Goal: Check status: Check status

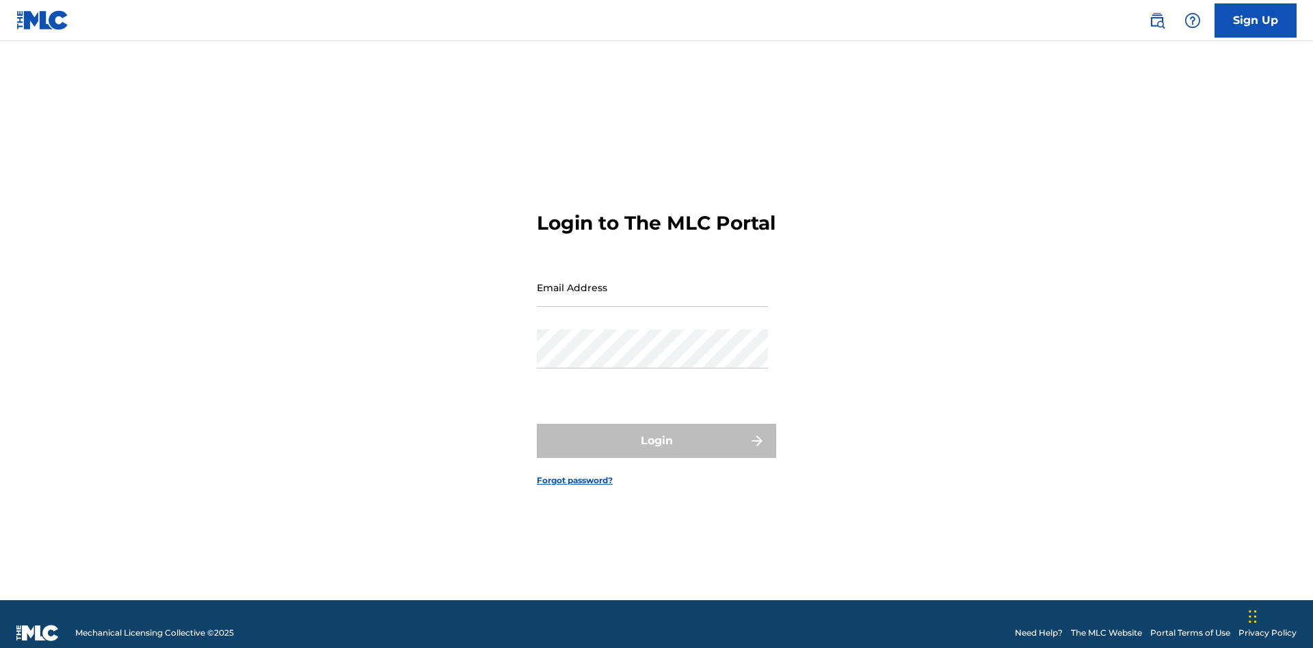
scroll to position [18, 0]
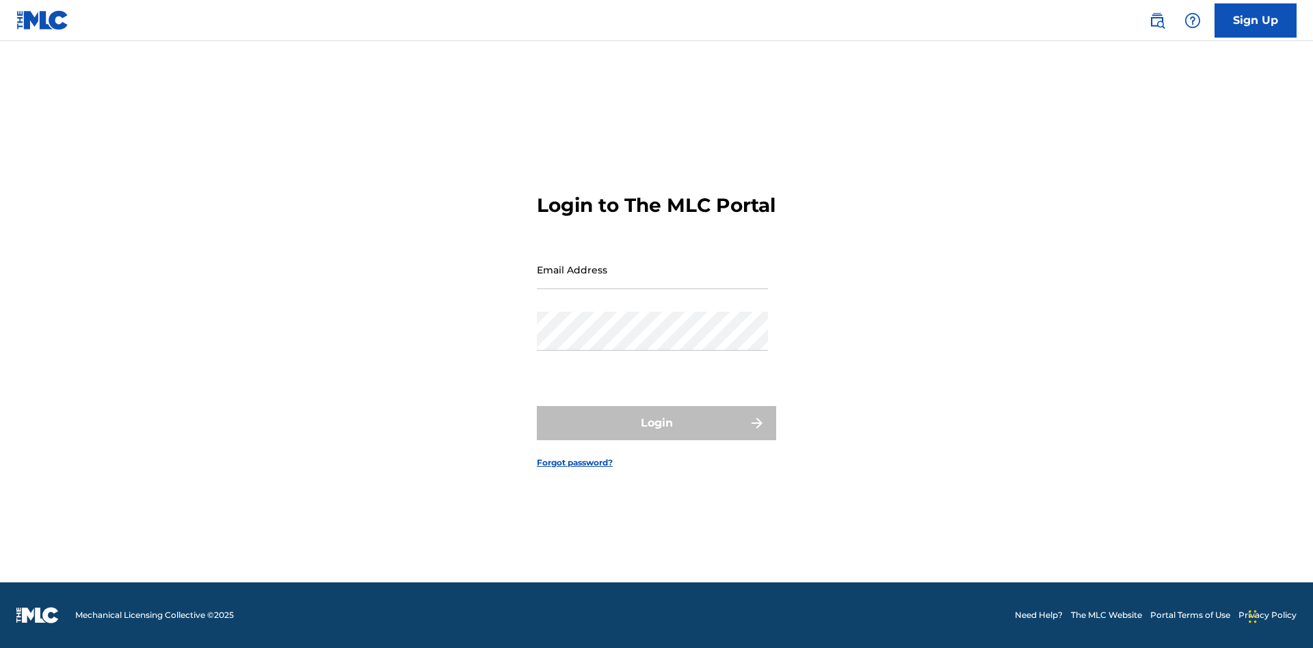
click at [652, 281] on input "Email Address" at bounding box center [652, 269] width 231 height 39
type input "[EMAIL_ADDRESS][DOMAIN_NAME]"
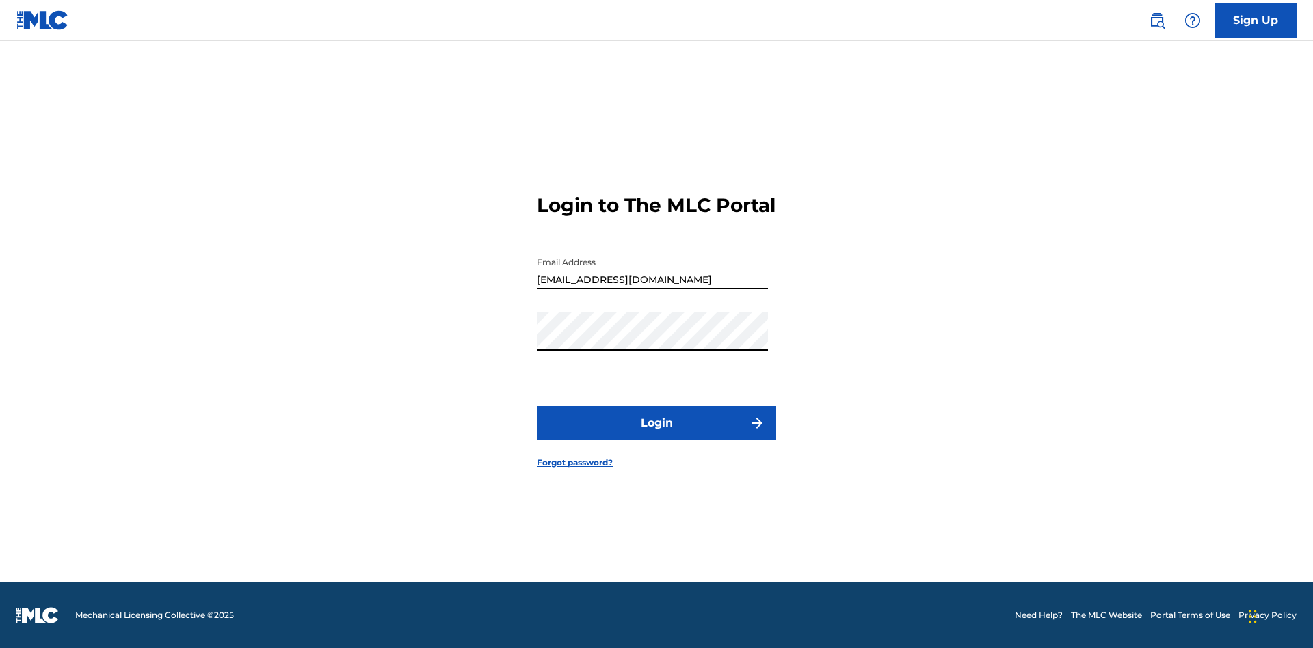
click at [656, 435] on button "Login" at bounding box center [656, 423] width 239 height 34
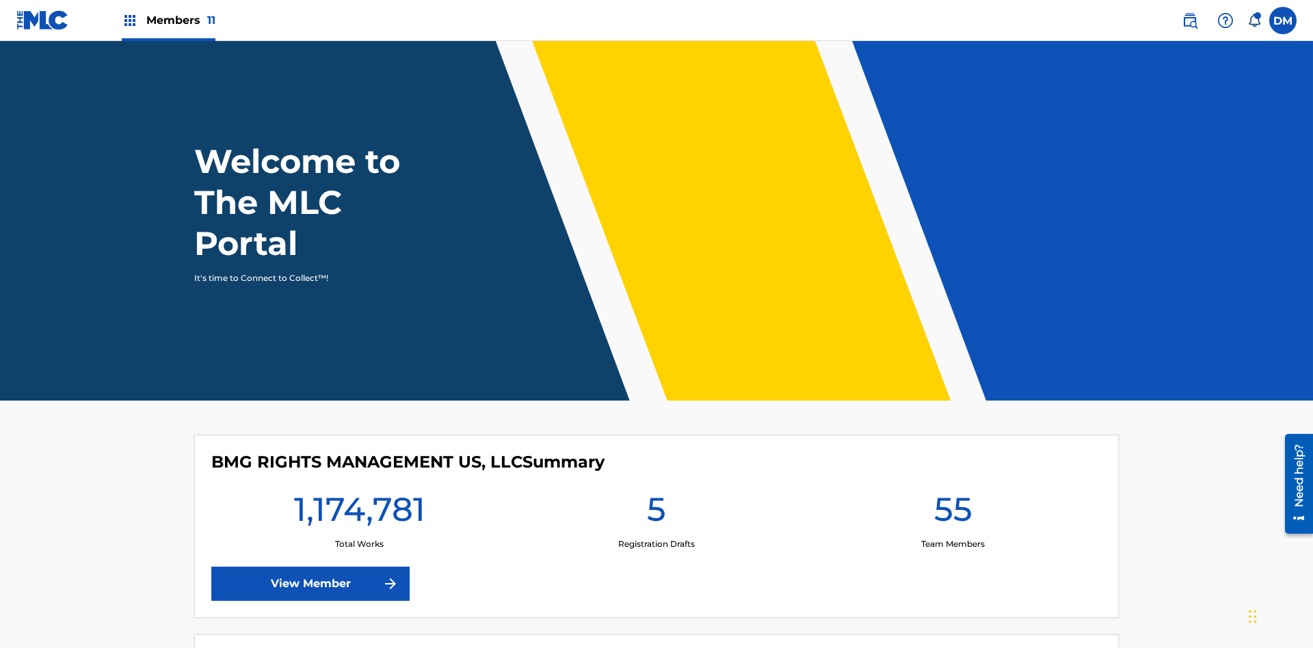
click at [168, 20] on span "Members 11" at bounding box center [180, 20] width 69 height 16
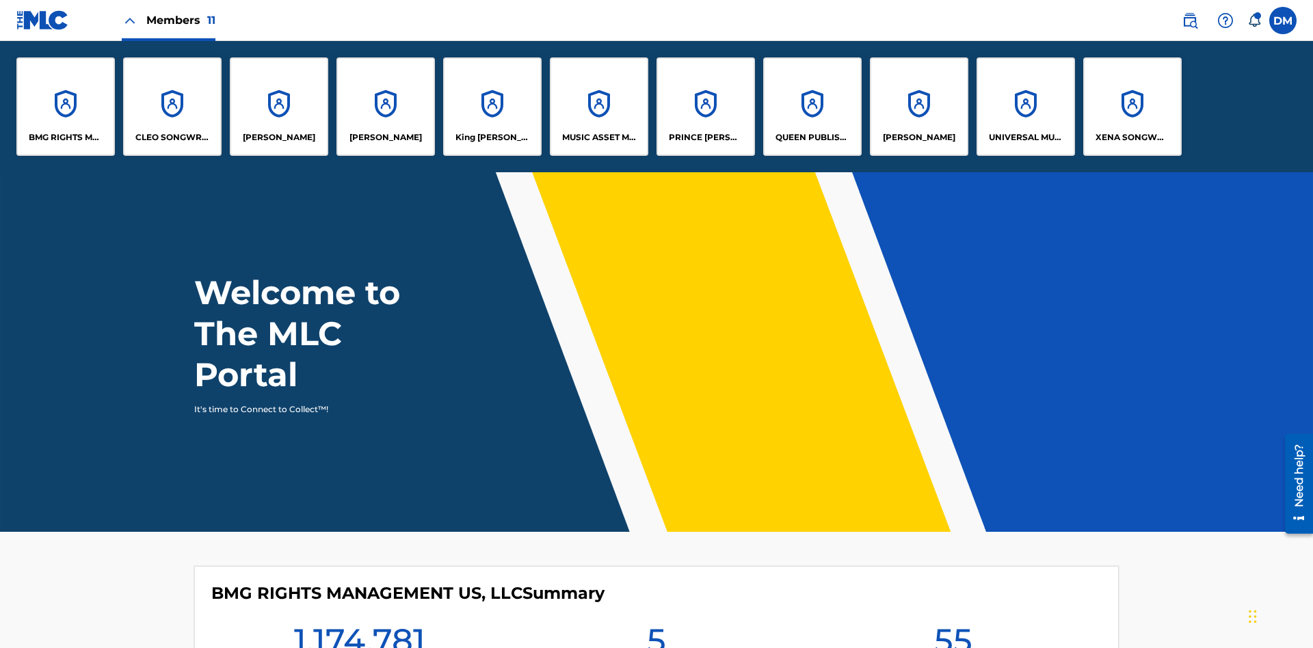
scroll to position [49, 0]
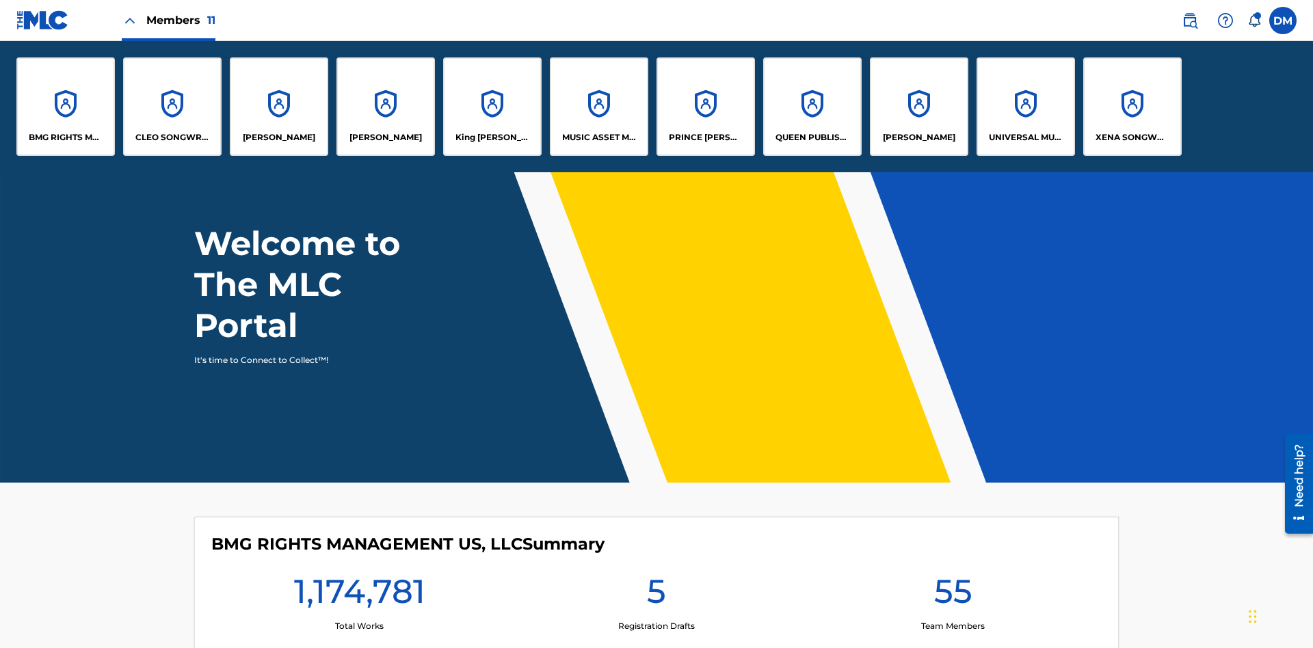
click at [1025, 137] on p "UNIVERSAL MUSIC PUB GROUP" at bounding box center [1026, 137] width 75 height 12
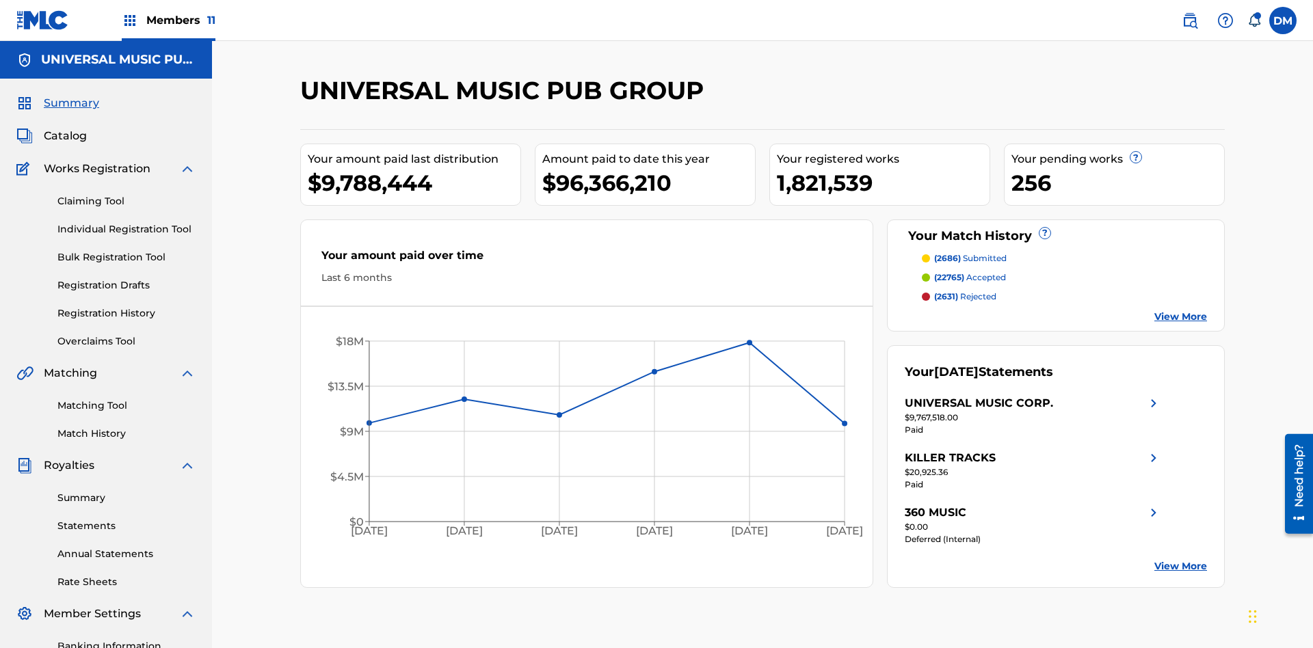
scroll to position [200, 0]
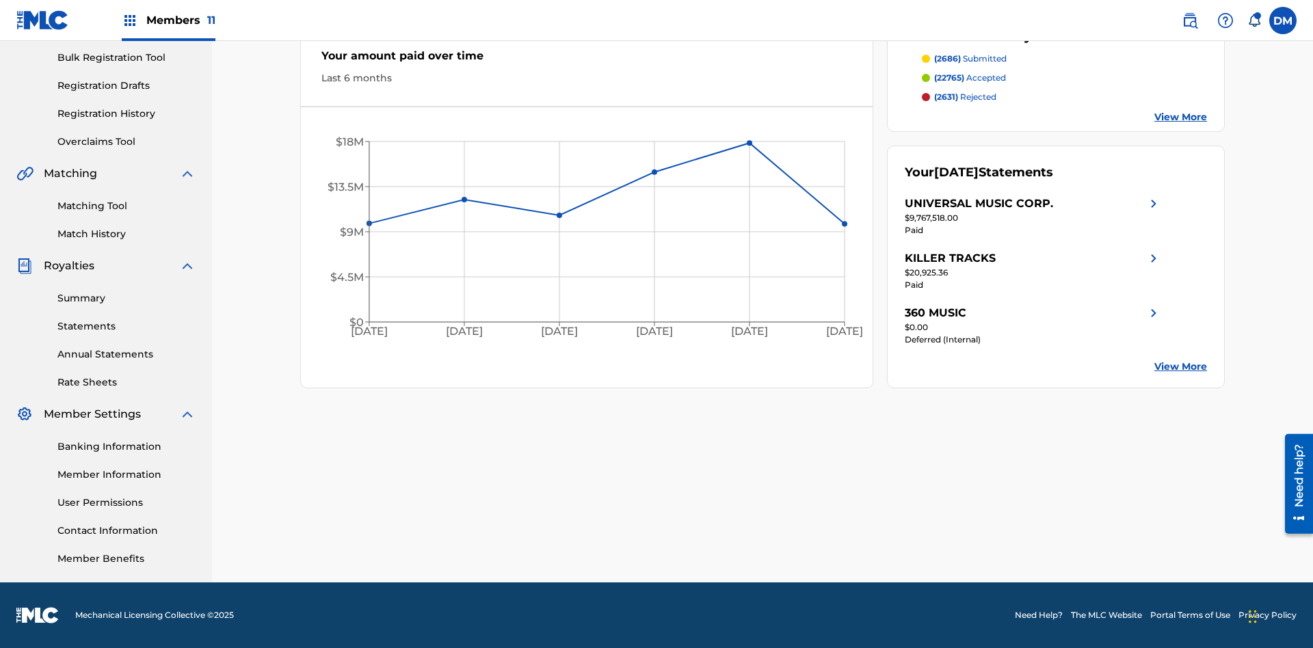
click at [126, 114] on link "Registration History" at bounding box center [126, 114] width 138 height 14
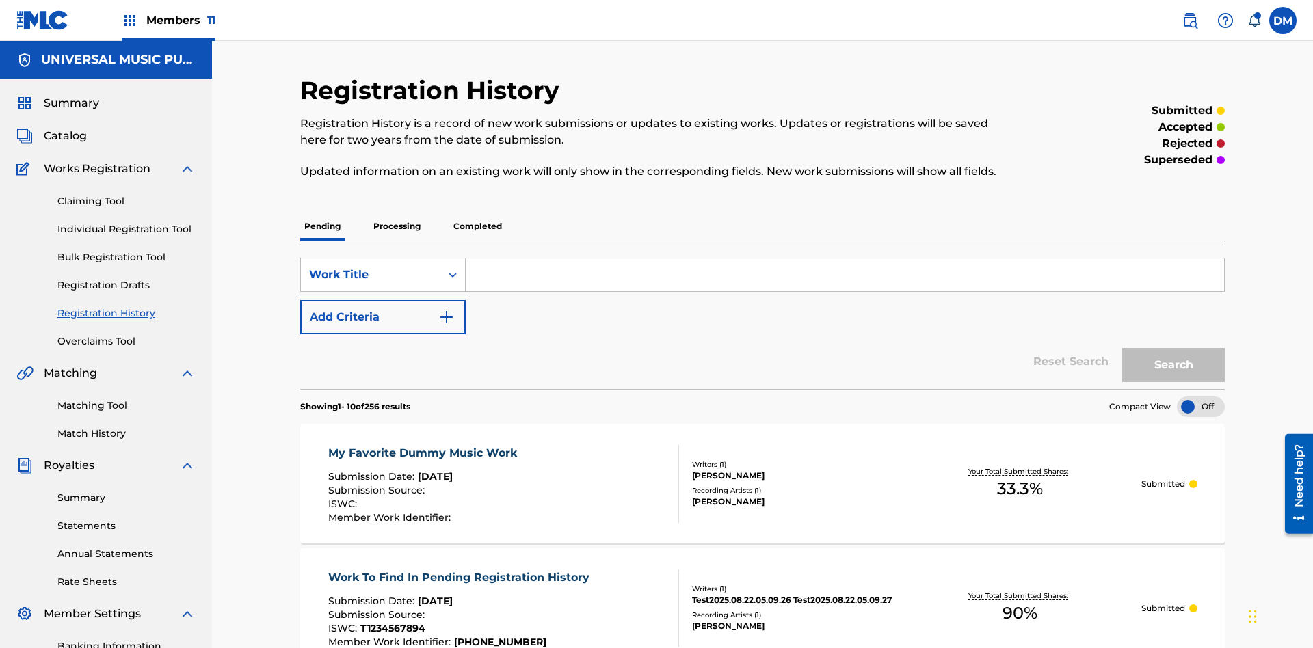
scroll to position [130, 0]
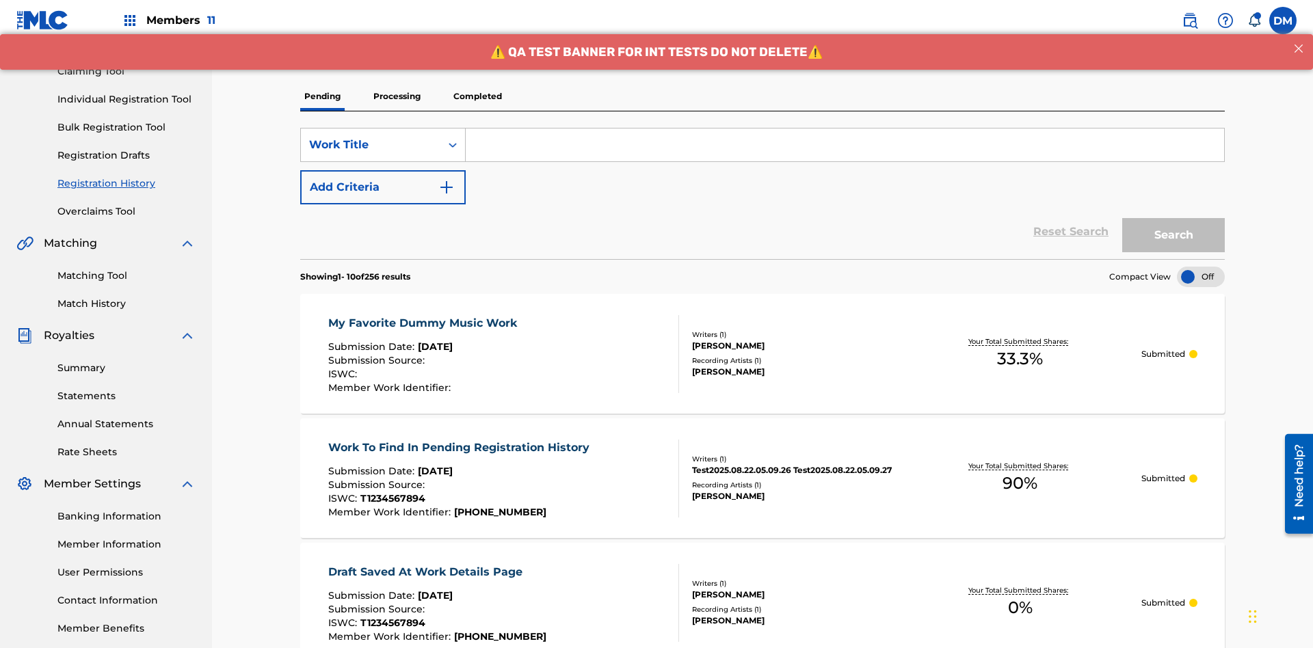
click at [397, 96] on p "Processing" at bounding box center [396, 96] width 55 height 29
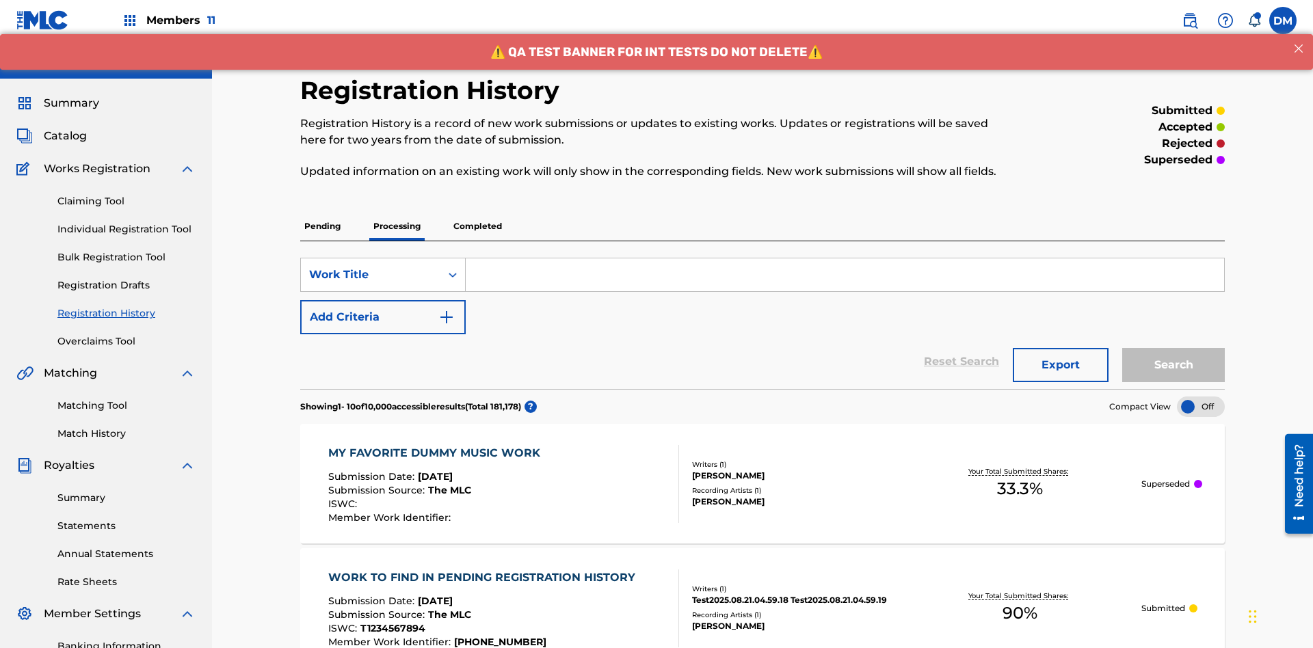
scroll to position [185, 0]
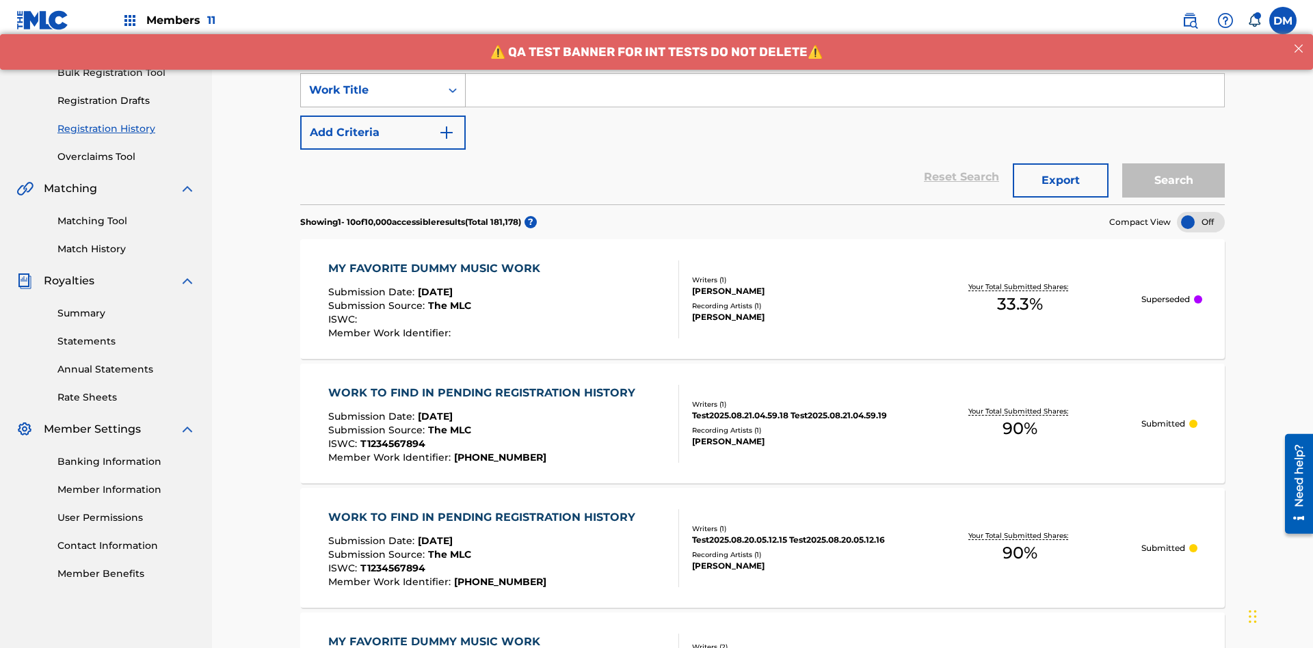
click at [371, 90] on div "Work Title" at bounding box center [370, 90] width 123 height 16
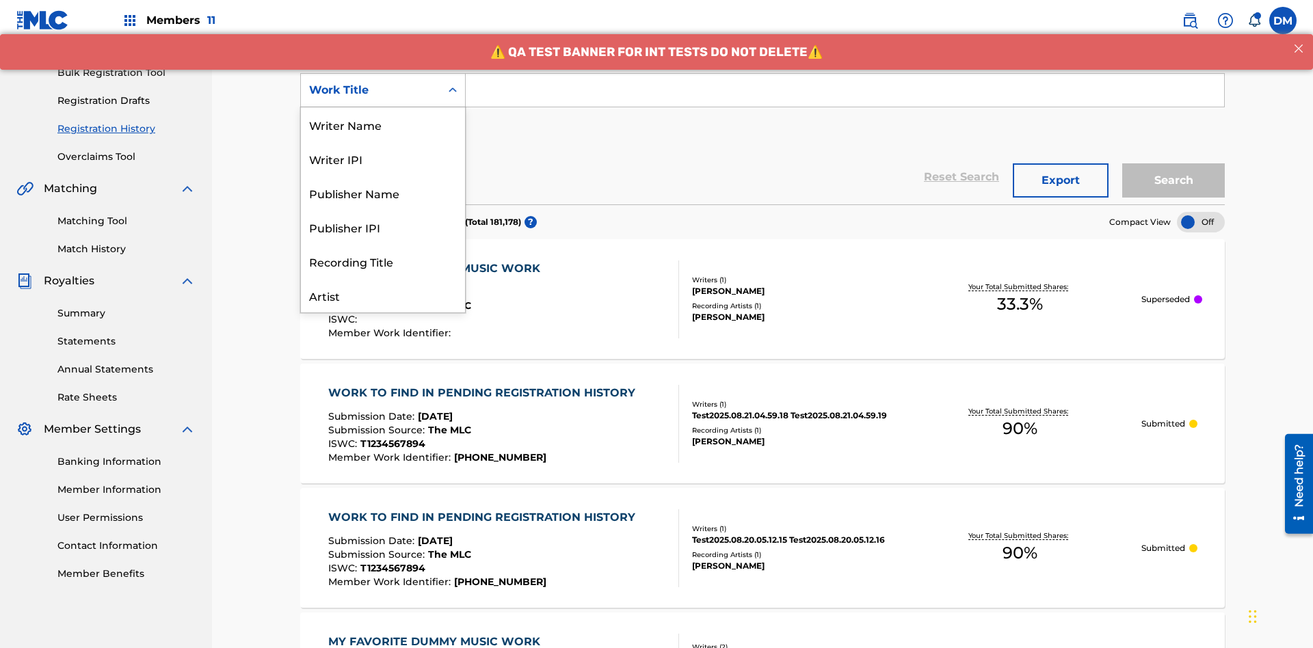
scroll to position [68, 0]
click at [383, 295] on div "Work Title" at bounding box center [383, 295] width 164 height 34
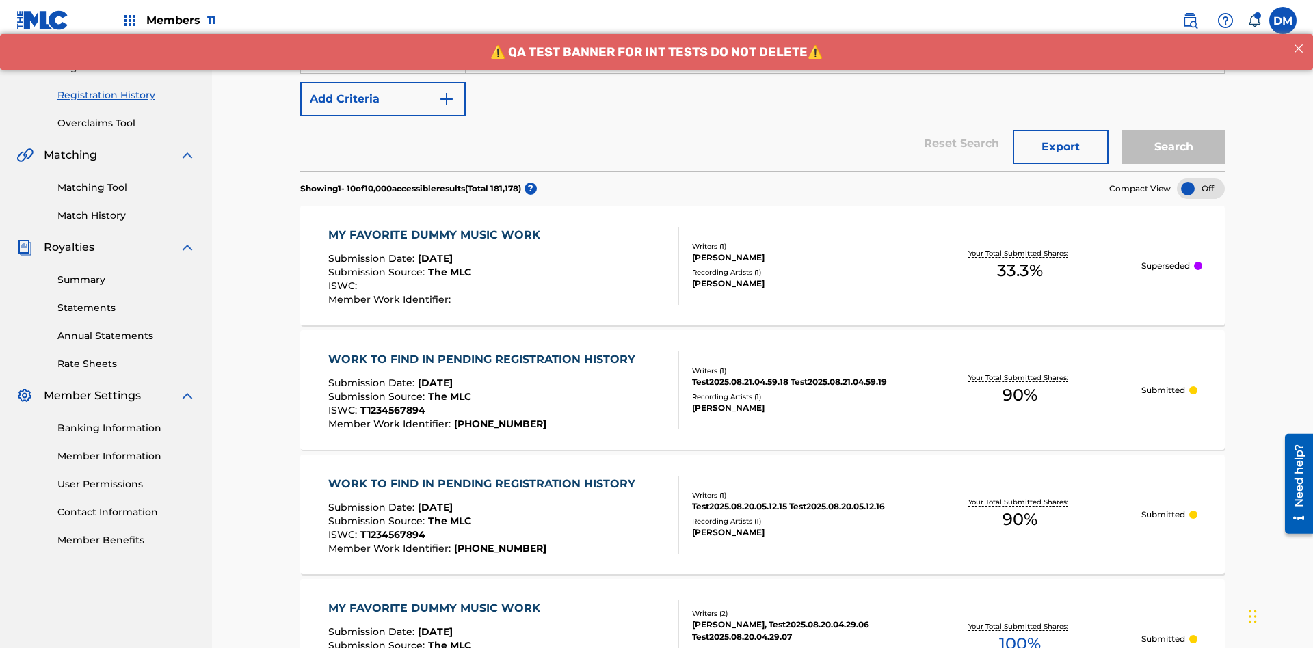
click at [383, 99] on button "Add Criteria" at bounding box center [382, 99] width 165 height 34
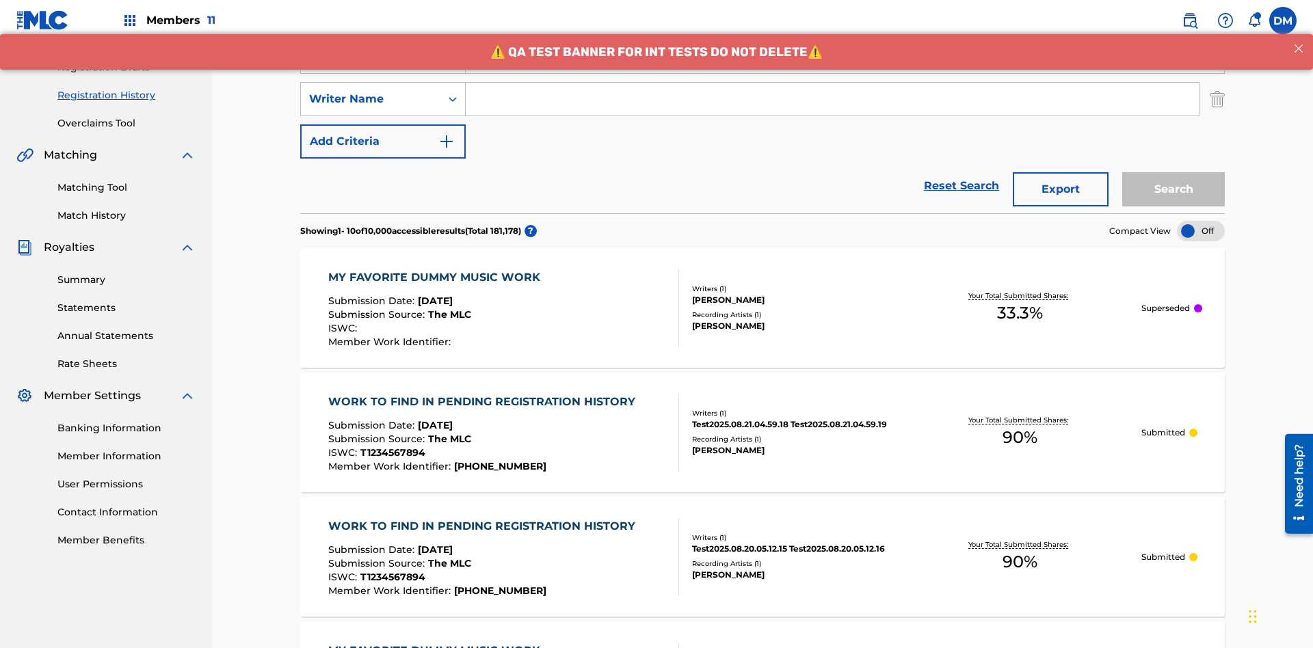
scroll to position [227, 0]
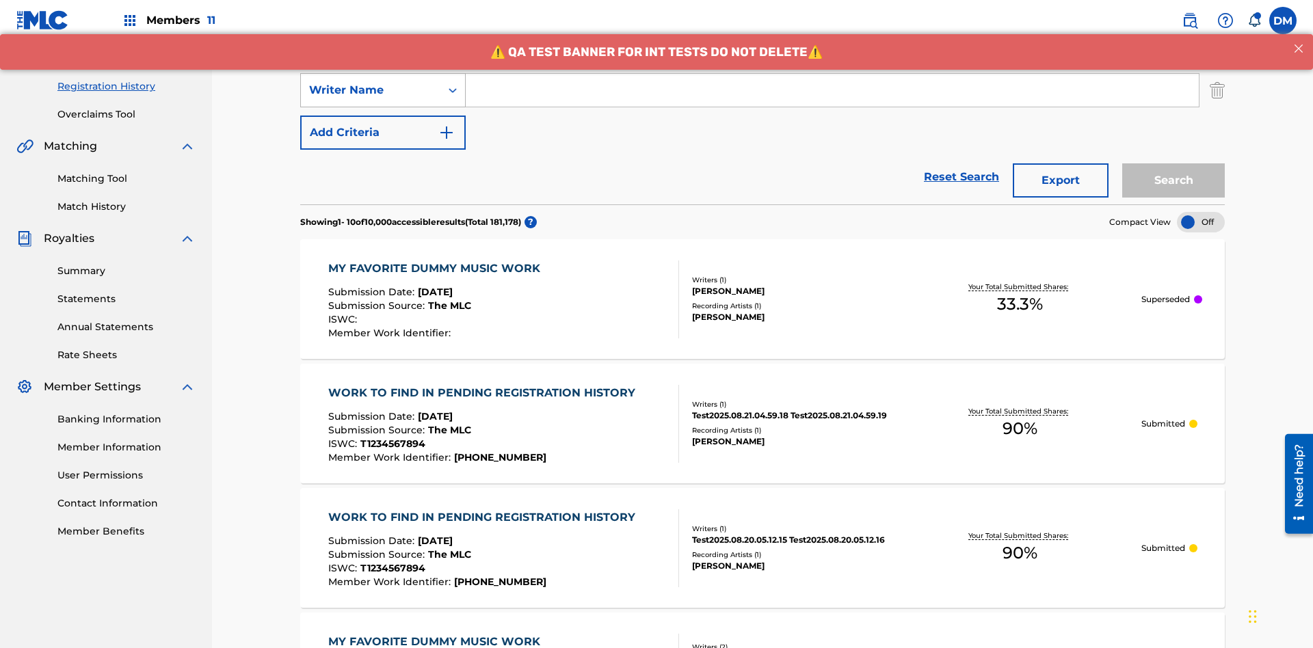
click at [371, 90] on div "Writer Name" at bounding box center [370, 90] width 123 height 16
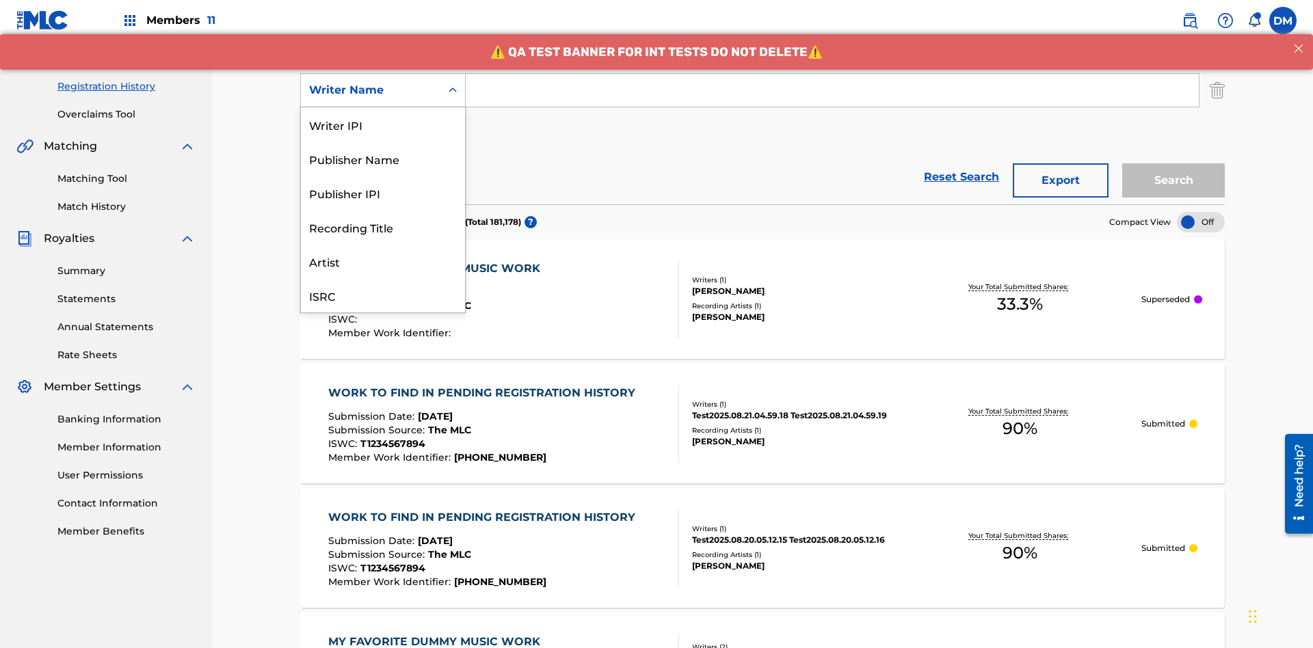
scroll to position [34, 0]
click at [383, 193] on div "Recording Title" at bounding box center [383, 193] width 164 height 34
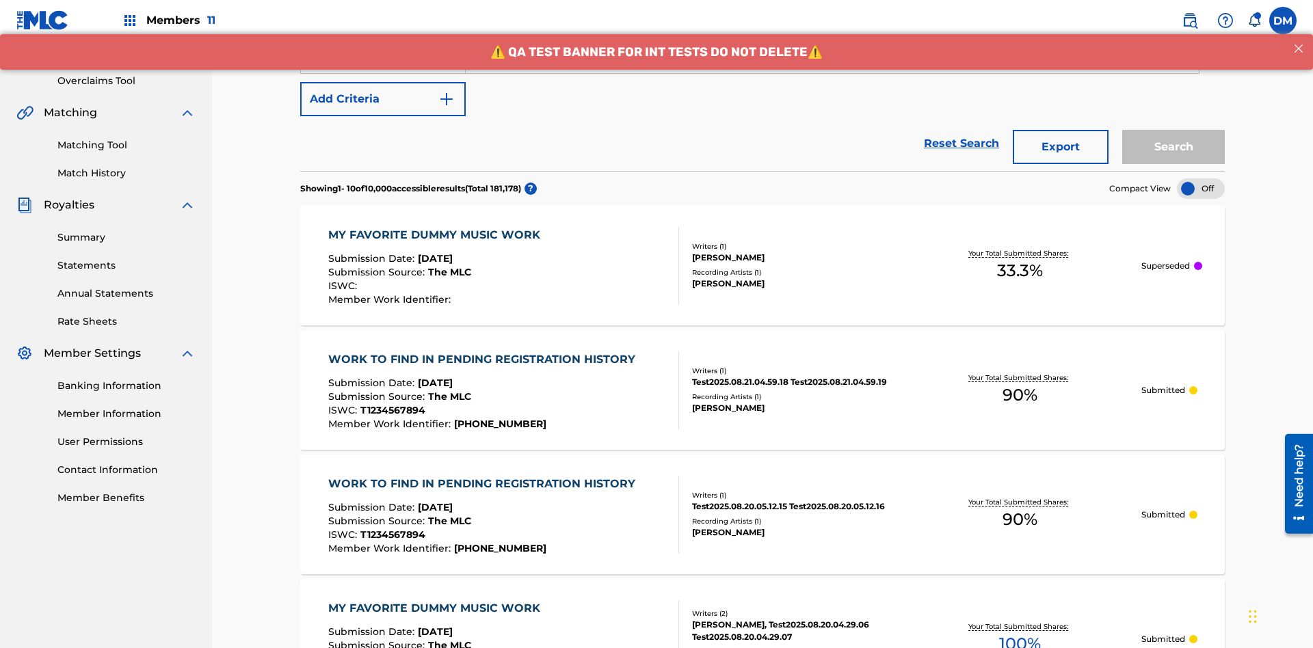
click at [383, 99] on button "Add Criteria" at bounding box center [382, 99] width 165 height 34
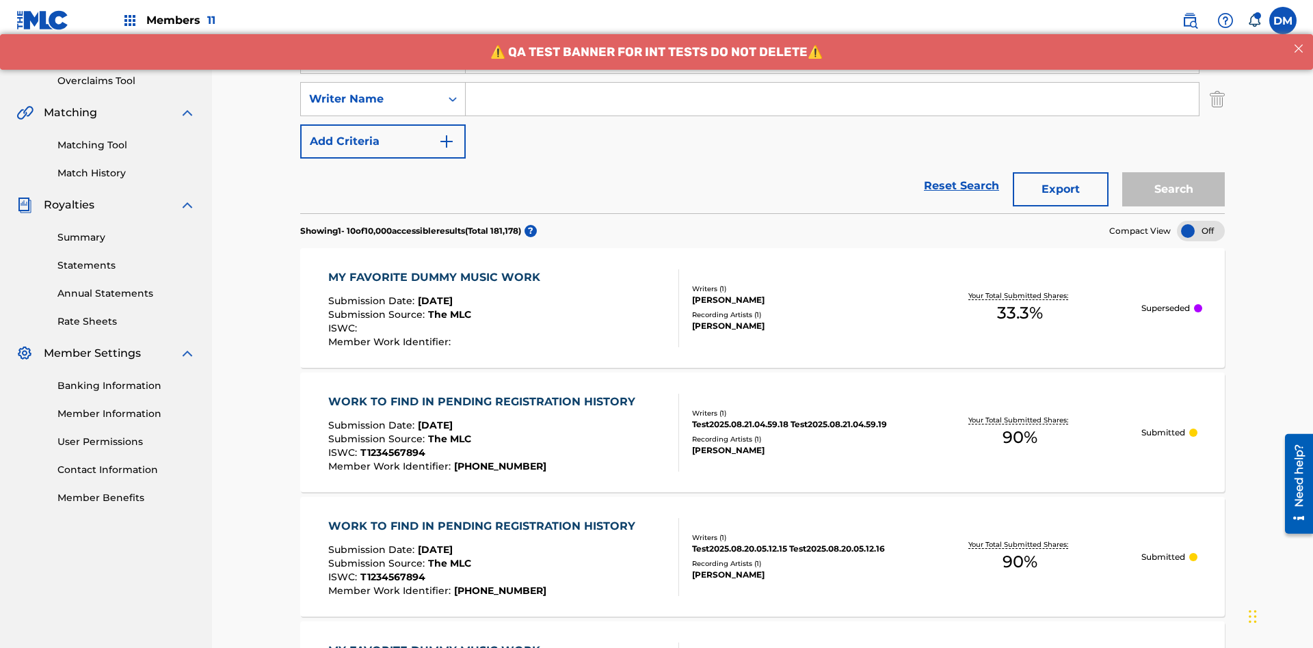
scroll to position [269, 0]
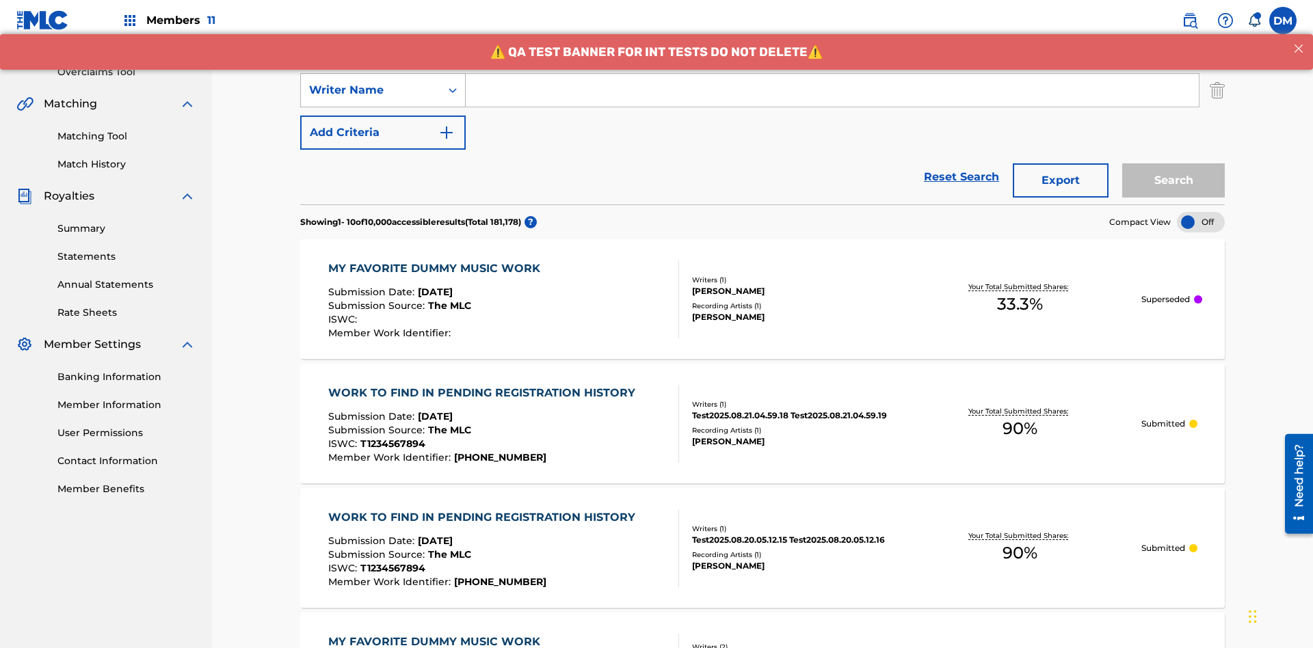
click at [371, 90] on div "Writer Name" at bounding box center [370, 90] width 123 height 16
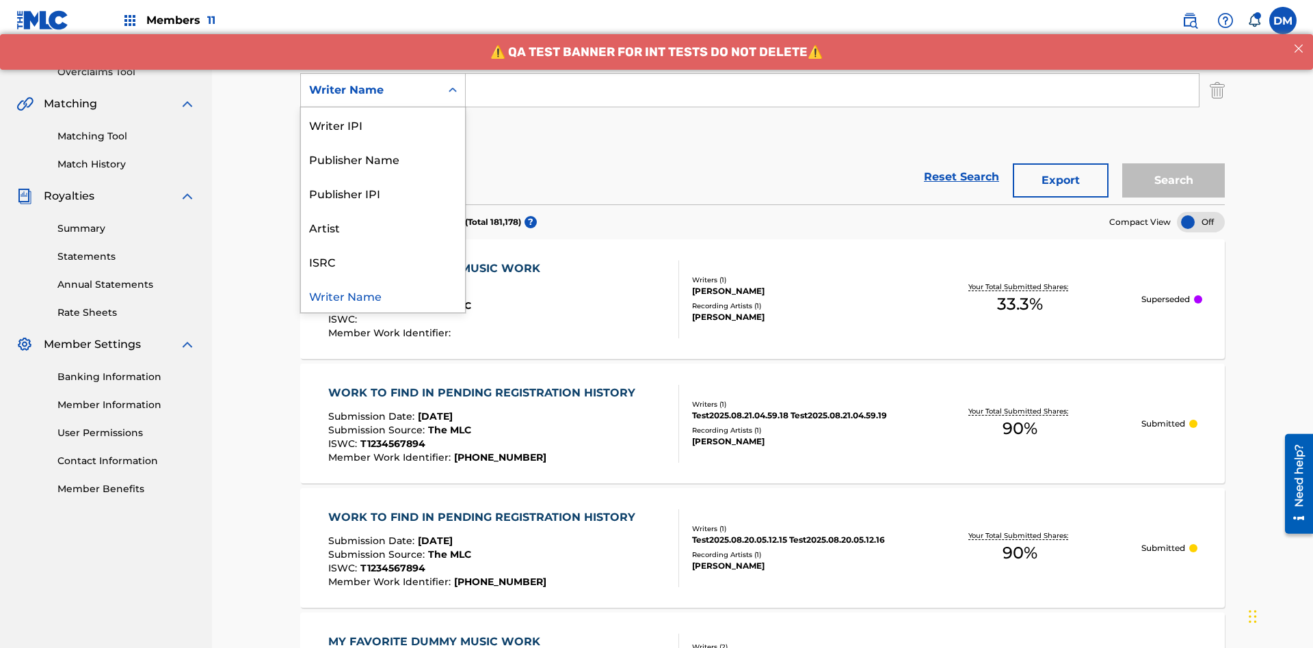
click at [383, 261] on div "ISRC" at bounding box center [383, 261] width 164 height 34
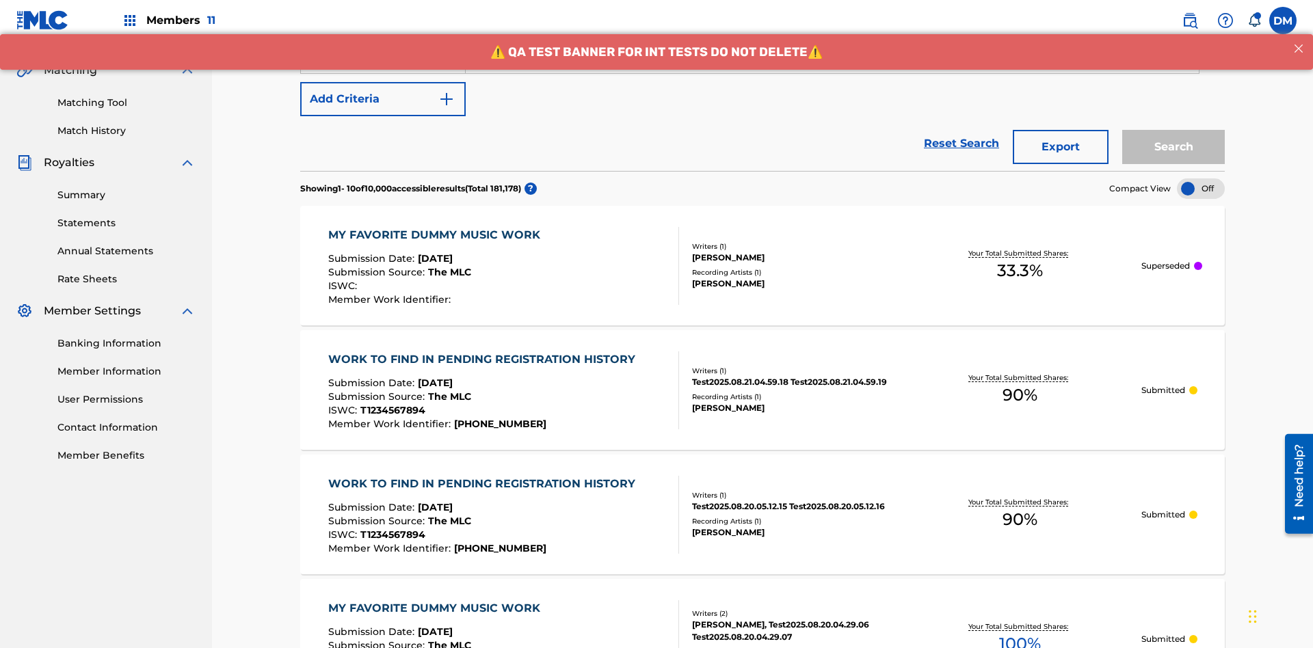
click at [383, 99] on button "Add Criteria" at bounding box center [382, 99] width 165 height 34
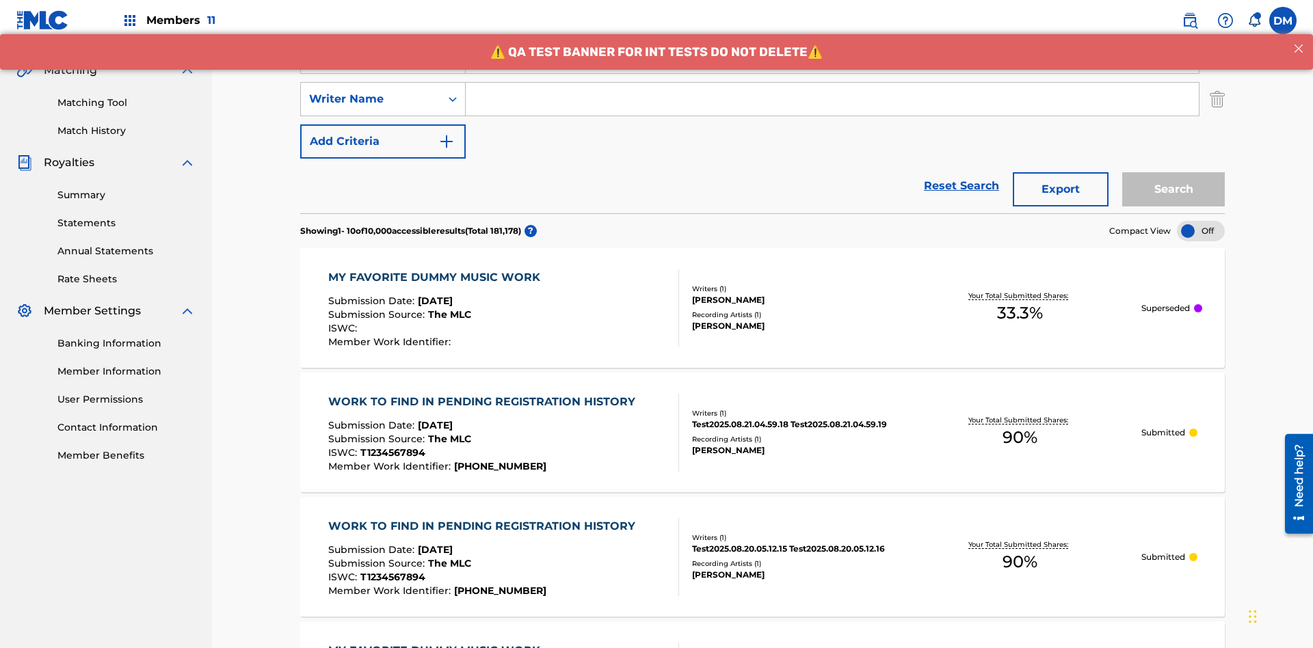
scroll to position [312, 0]
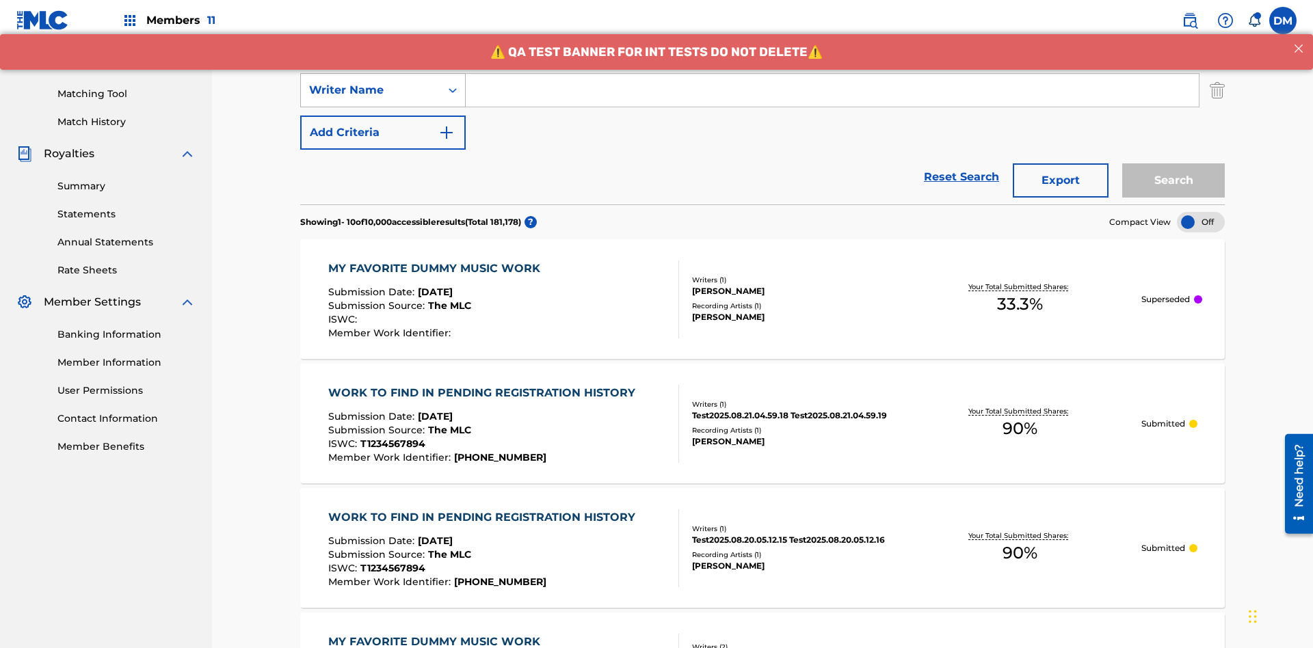
click at [371, 90] on div "Writer Name" at bounding box center [370, 90] width 123 height 16
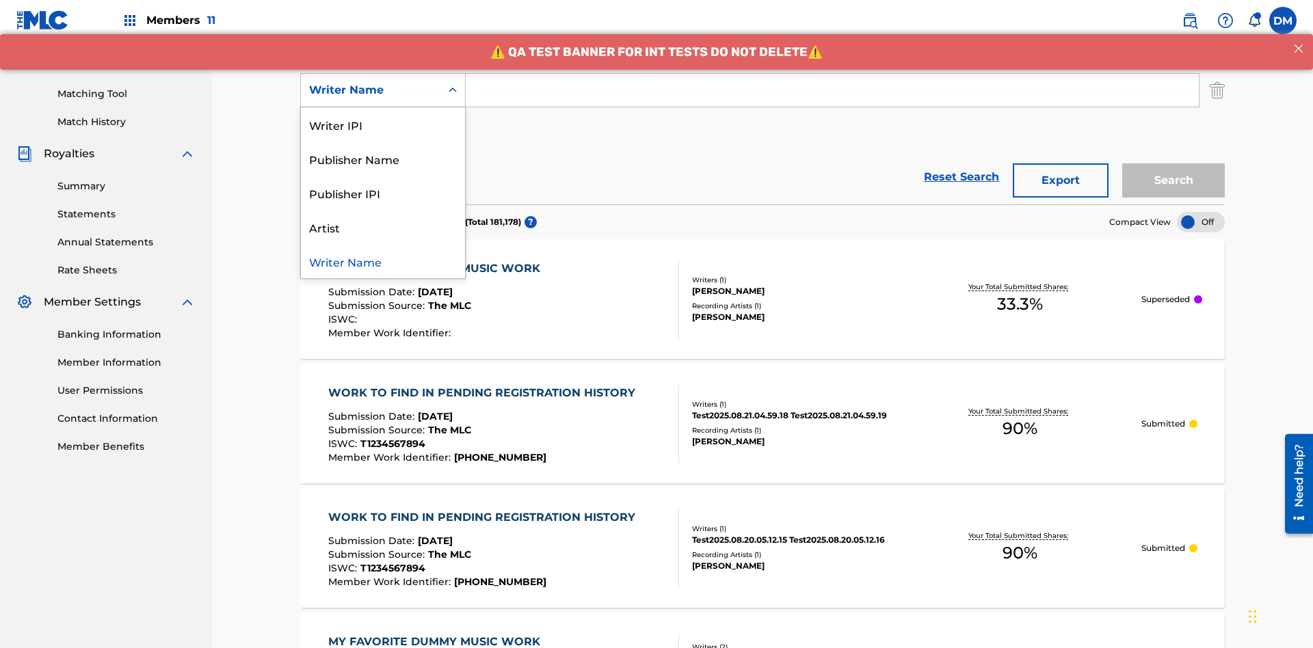
click at [383, 193] on div "Publisher IPI" at bounding box center [383, 193] width 164 height 34
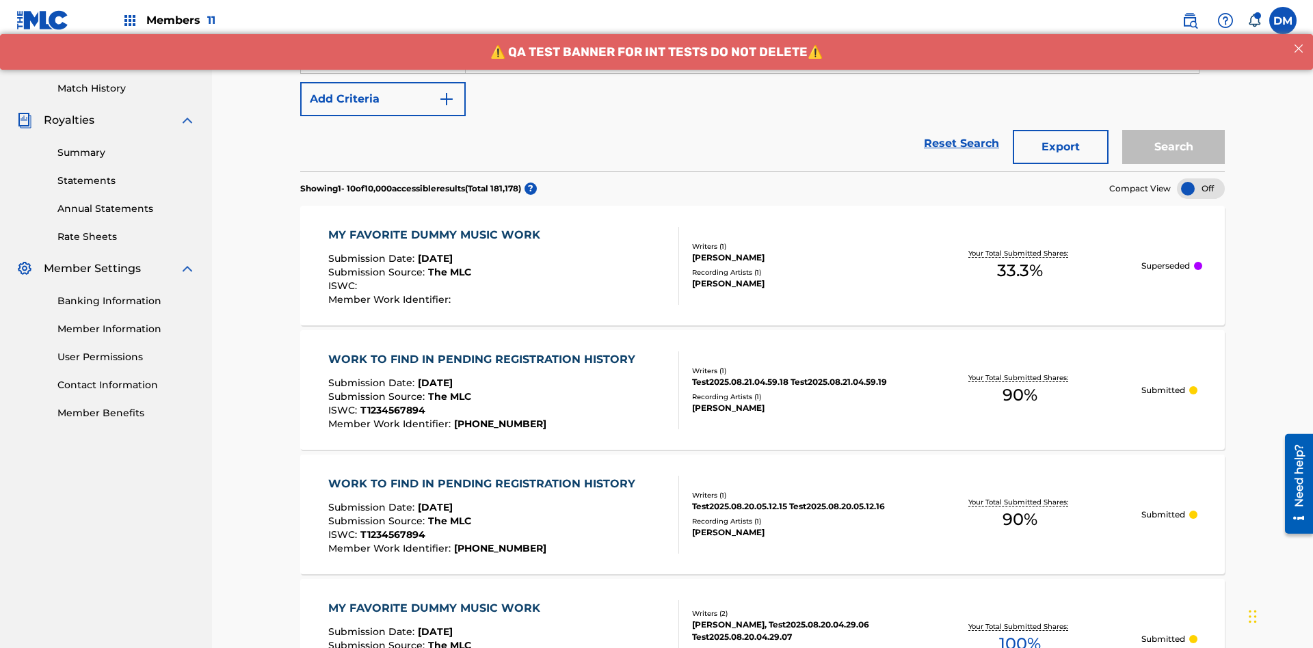
click at [383, 99] on button "Add Criteria" at bounding box center [382, 99] width 165 height 34
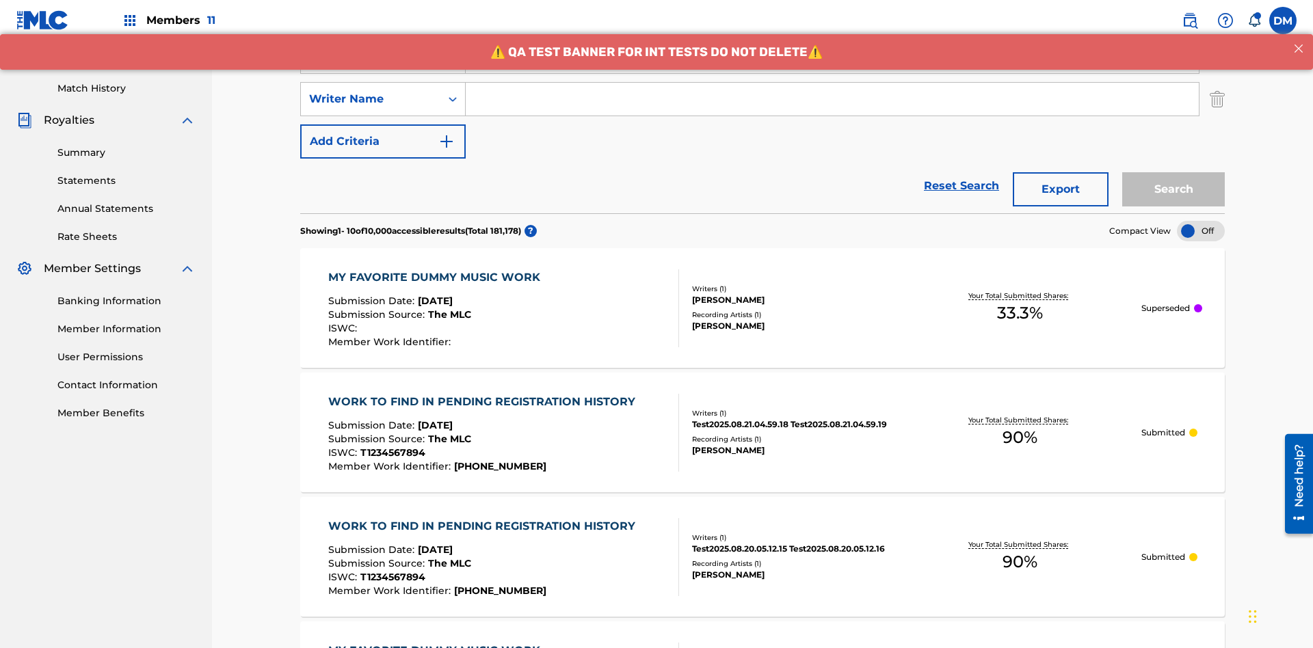
scroll to position [354, 0]
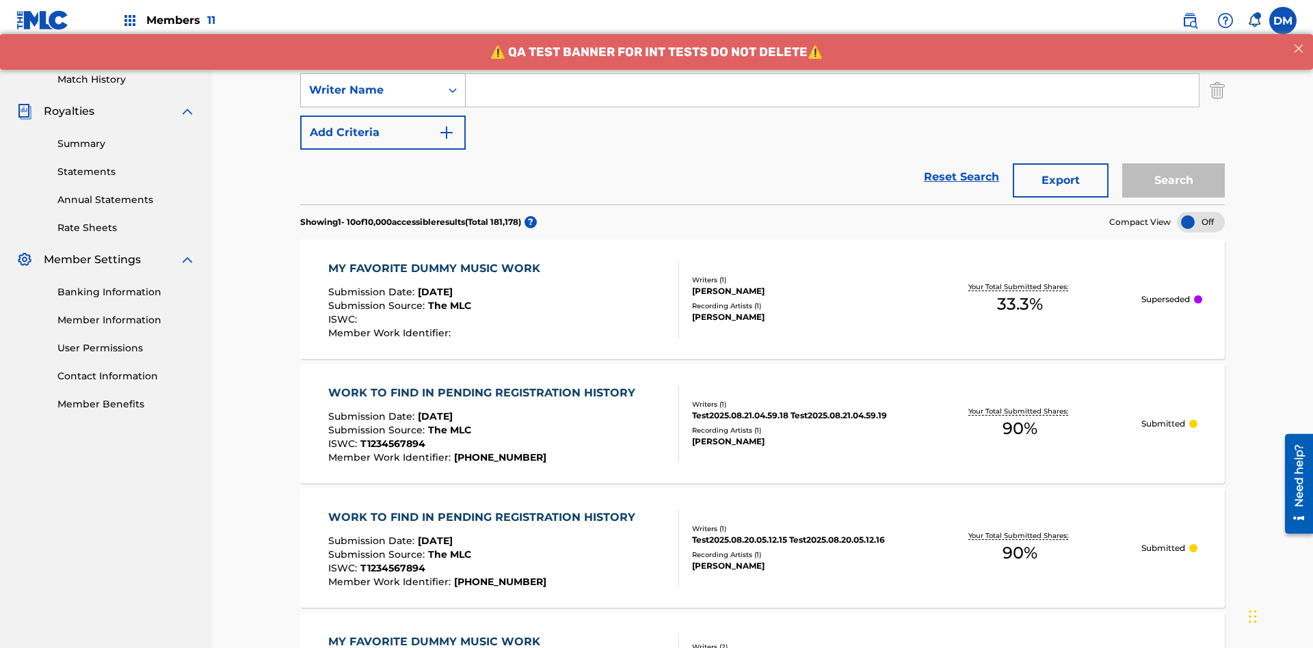
click at [371, 90] on div "Writer Name" at bounding box center [370, 90] width 123 height 16
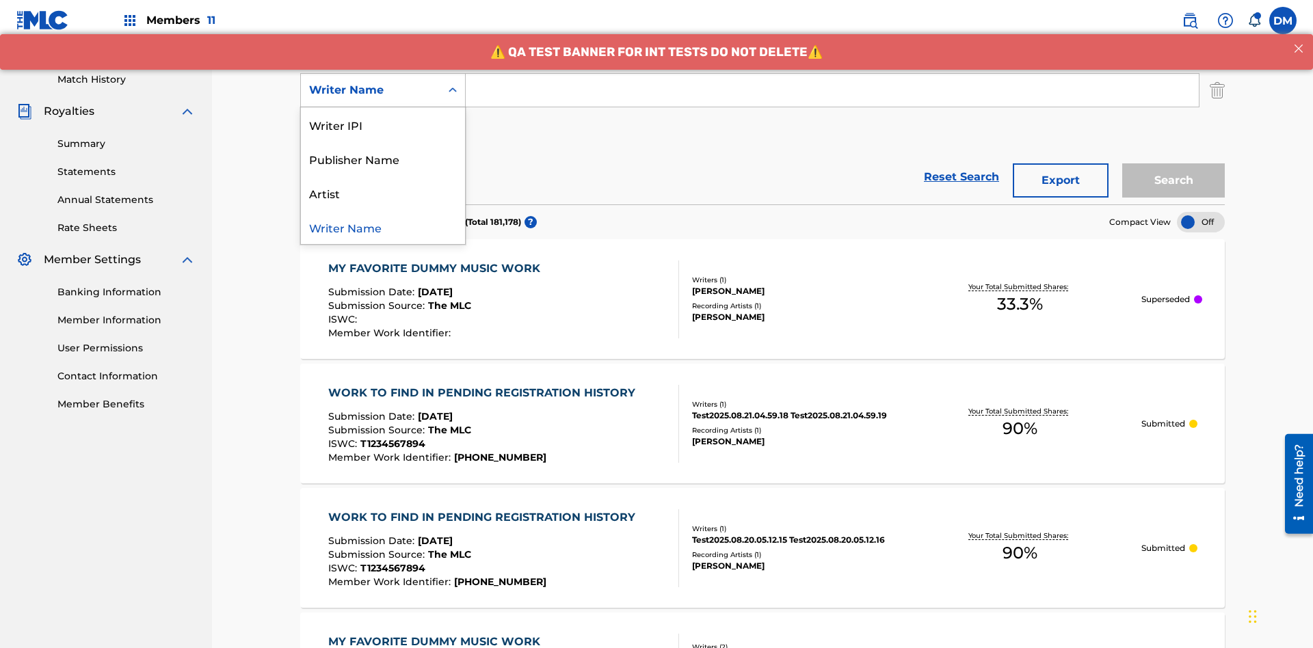
click at [383, 193] on div "Artist" at bounding box center [383, 193] width 164 height 34
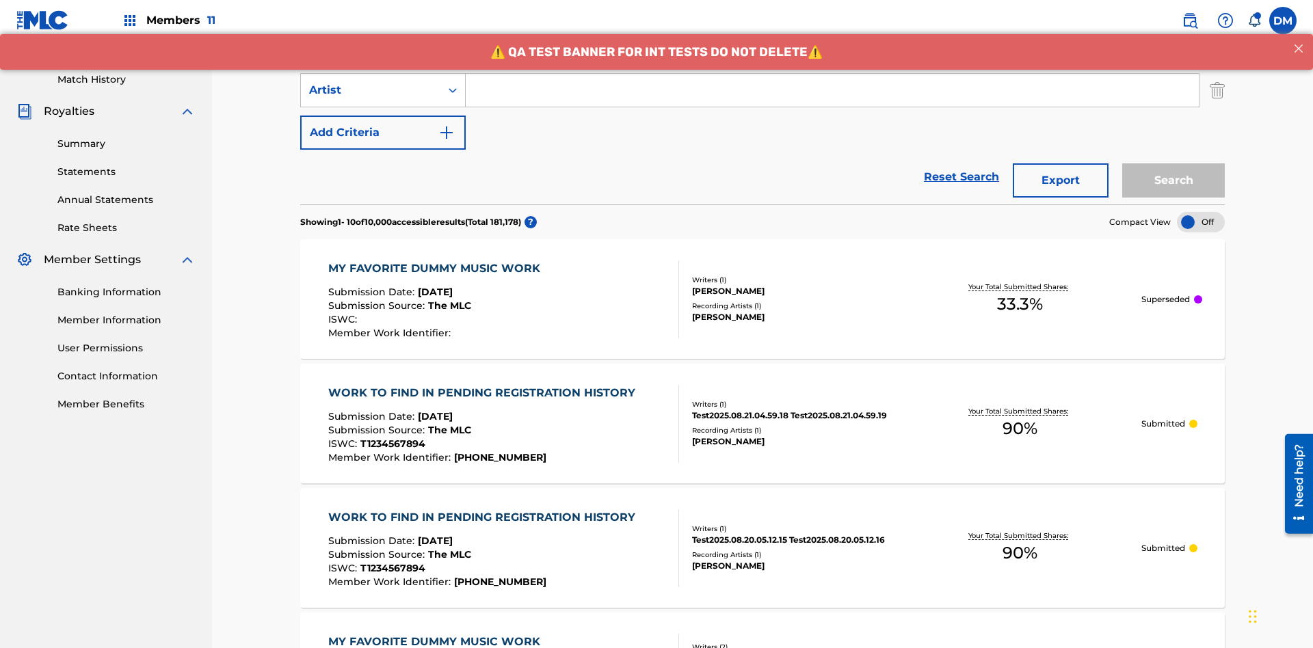
scroll to position [176, 0]
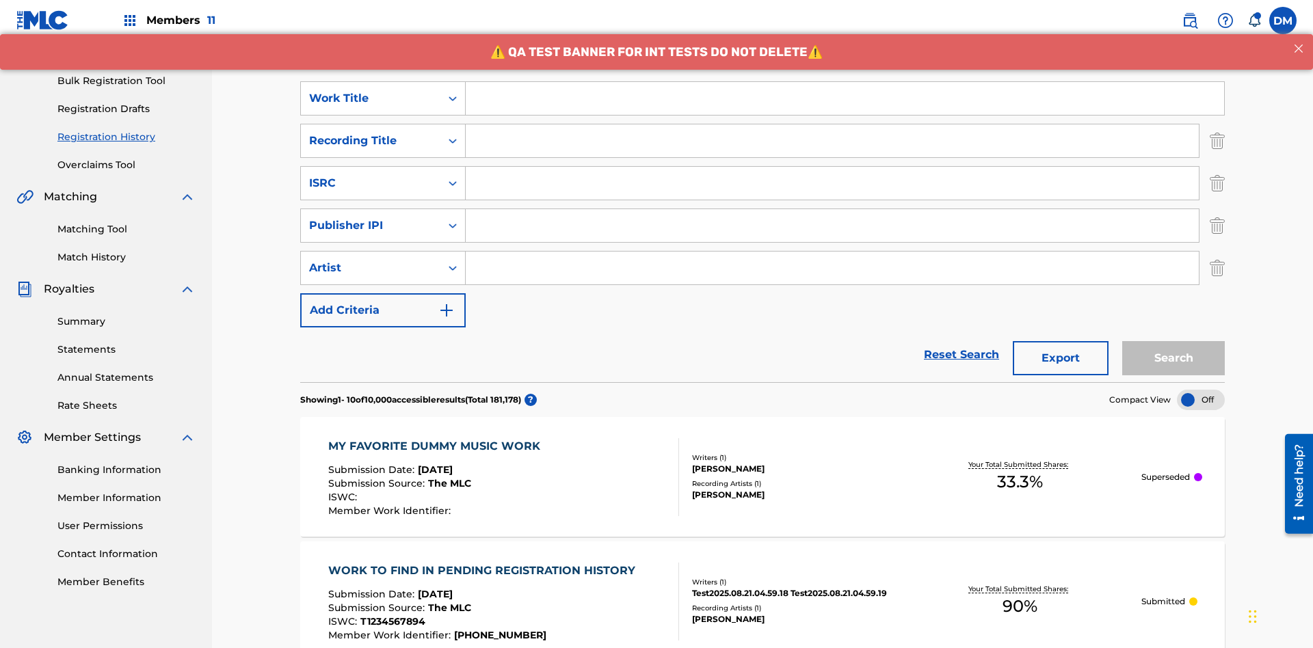
click at [844, 98] on input "Search Form" at bounding box center [845, 98] width 758 height 33
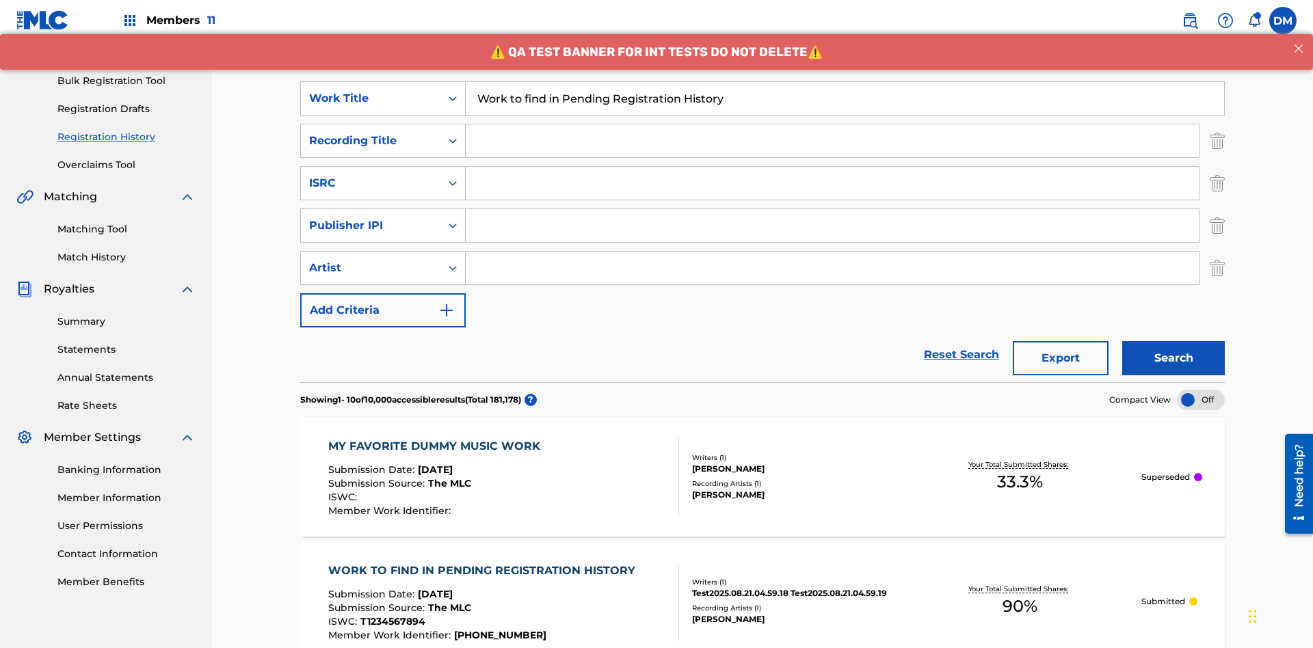
scroll to position [219, 0]
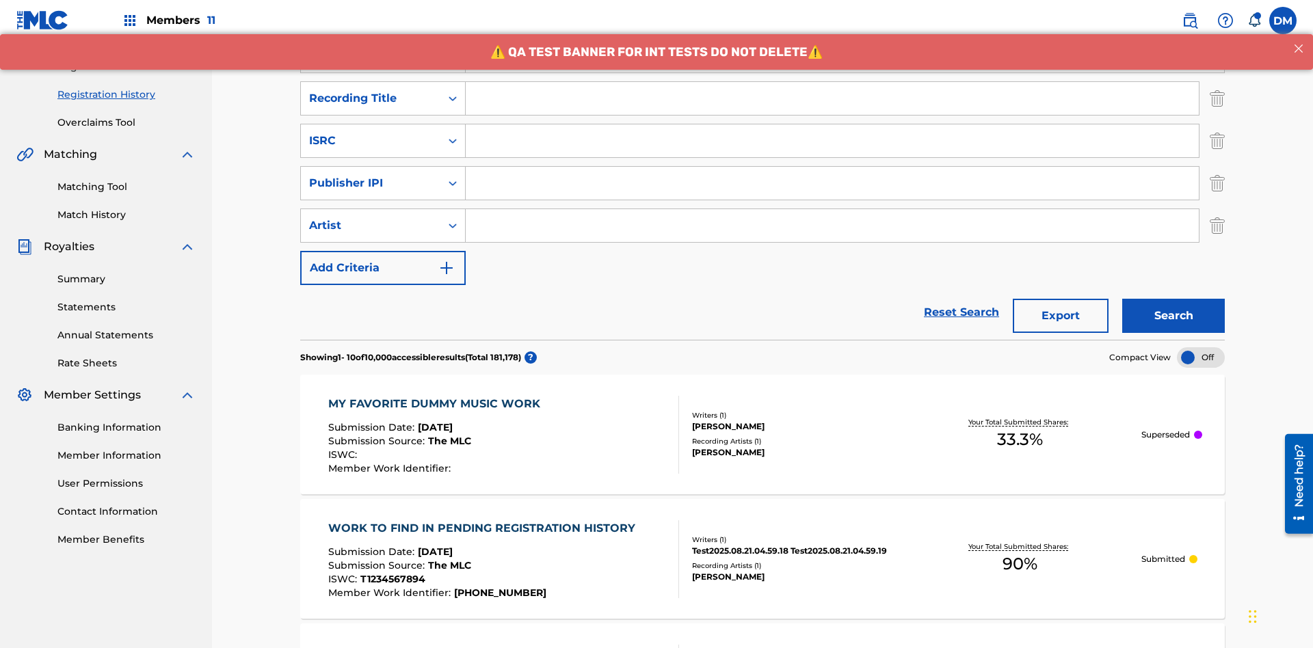
type input "Work to find in Pending Registration History"
click at [832, 98] on input "Search Form" at bounding box center [832, 98] width 733 height 33
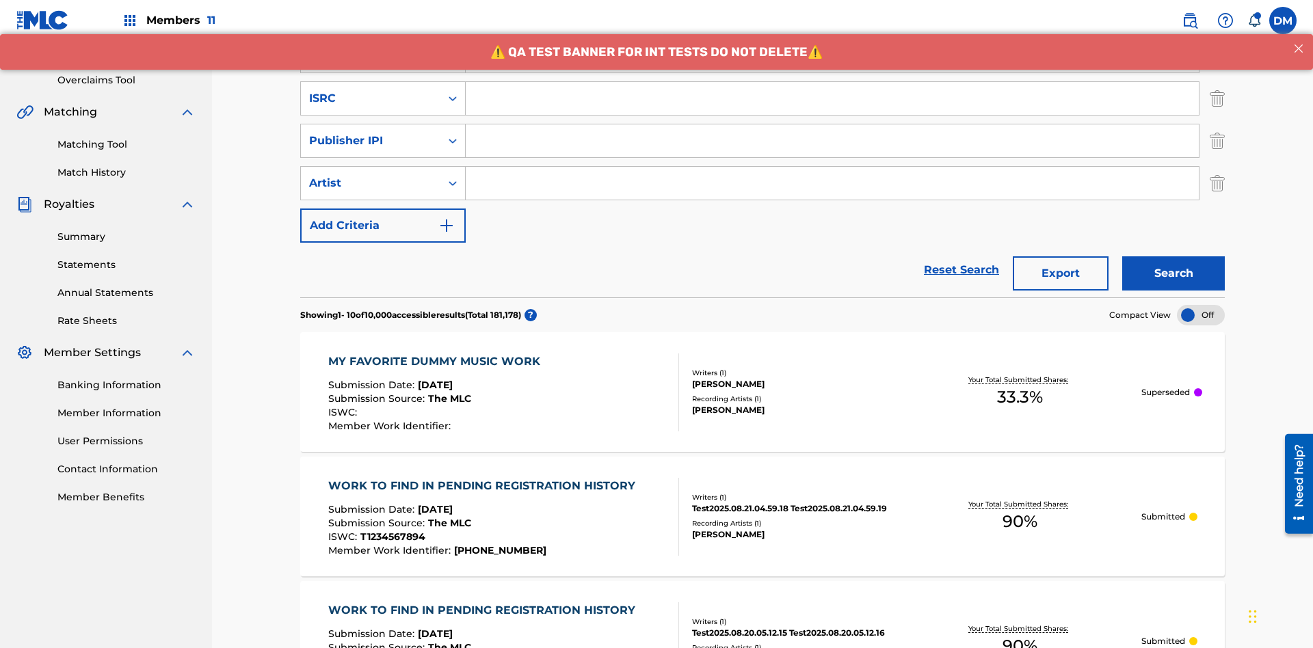
type input "Best Song Ever"
click at [832, 98] on input "Search Form" at bounding box center [832, 98] width 733 height 33
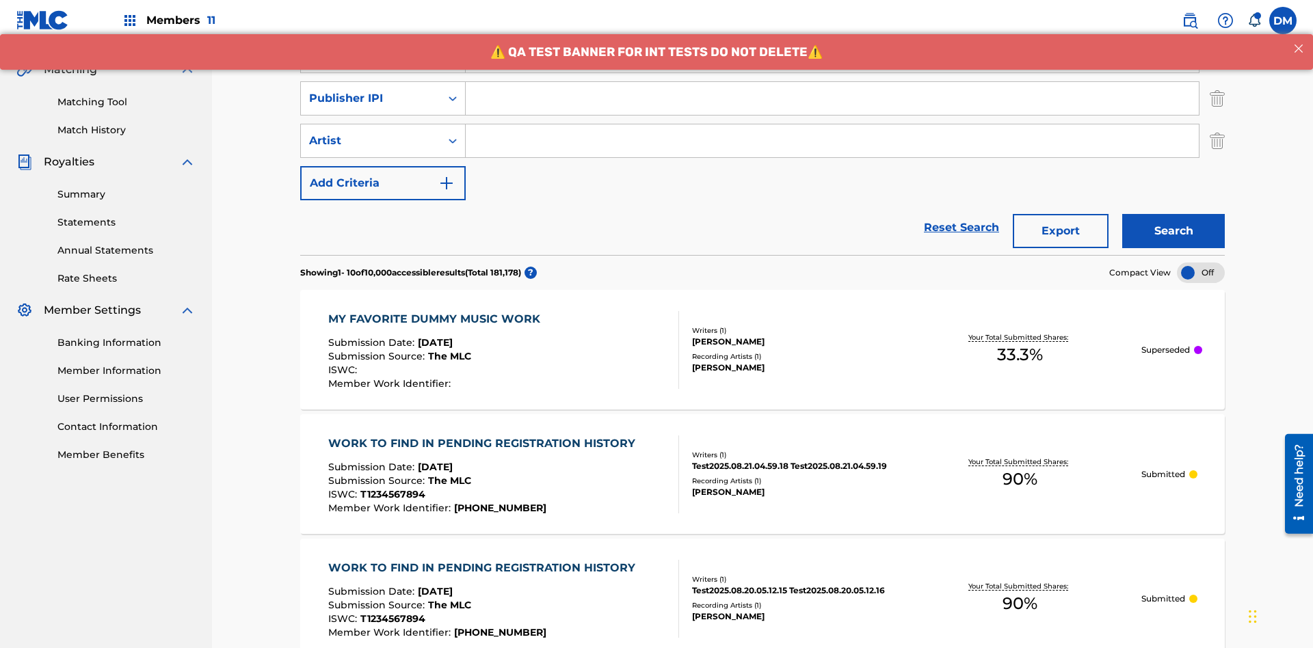
type input "AA3123123123"
click at [832, 98] on input "Search Form" at bounding box center [832, 98] width 733 height 33
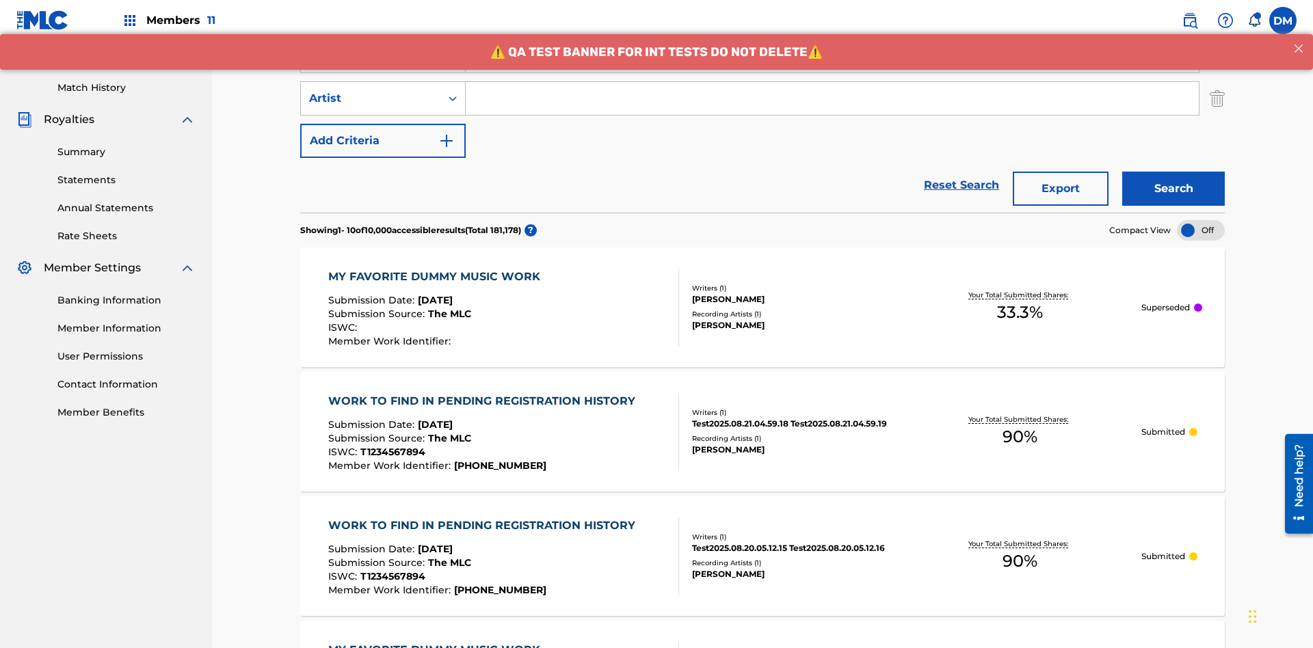
type input "00595839777"
click at [832, 98] on input "Search Form" at bounding box center [832, 98] width 733 height 33
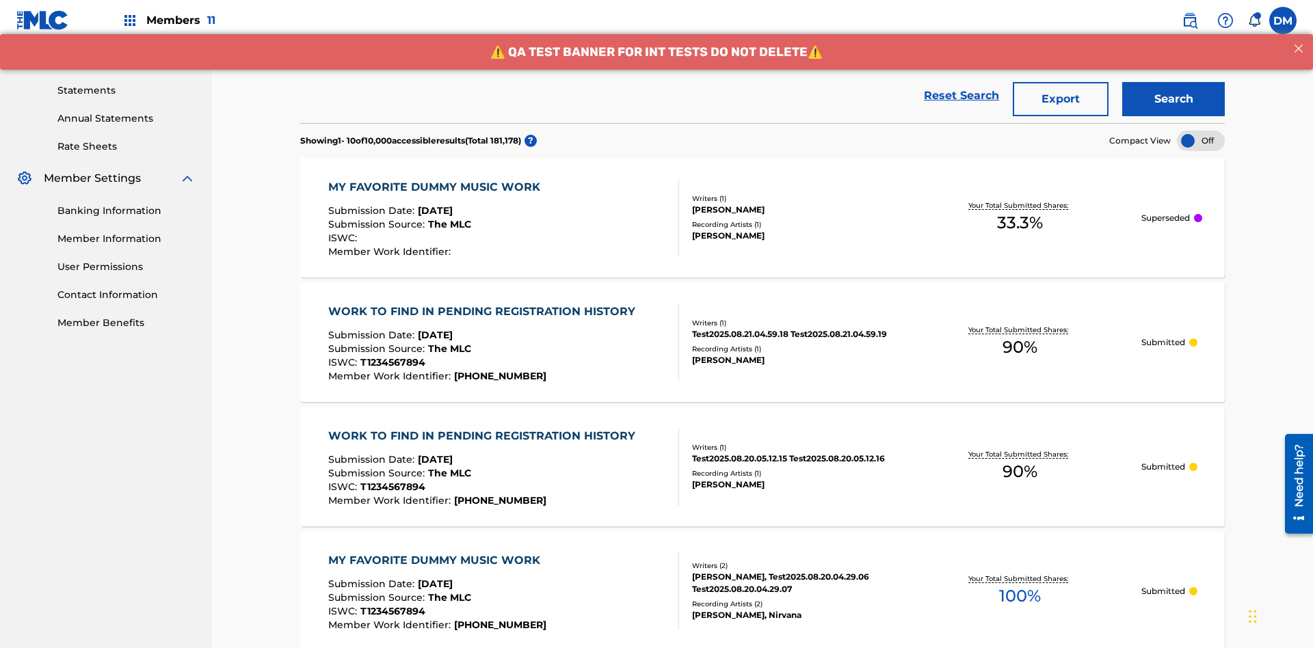
type input "[PERSON_NAME]"
click at [1173, 99] on button "Search" at bounding box center [1173, 99] width 103 height 34
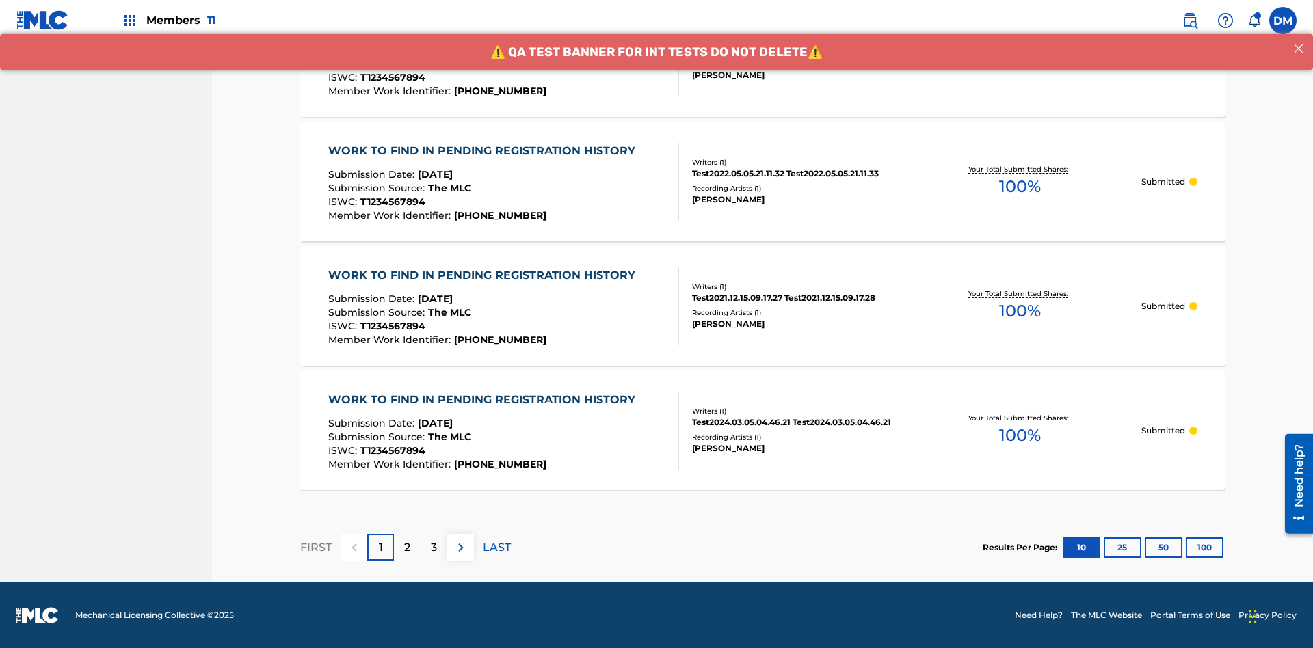
click at [1186, 547] on button "100" at bounding box center [1205, 547] width 38 height 21
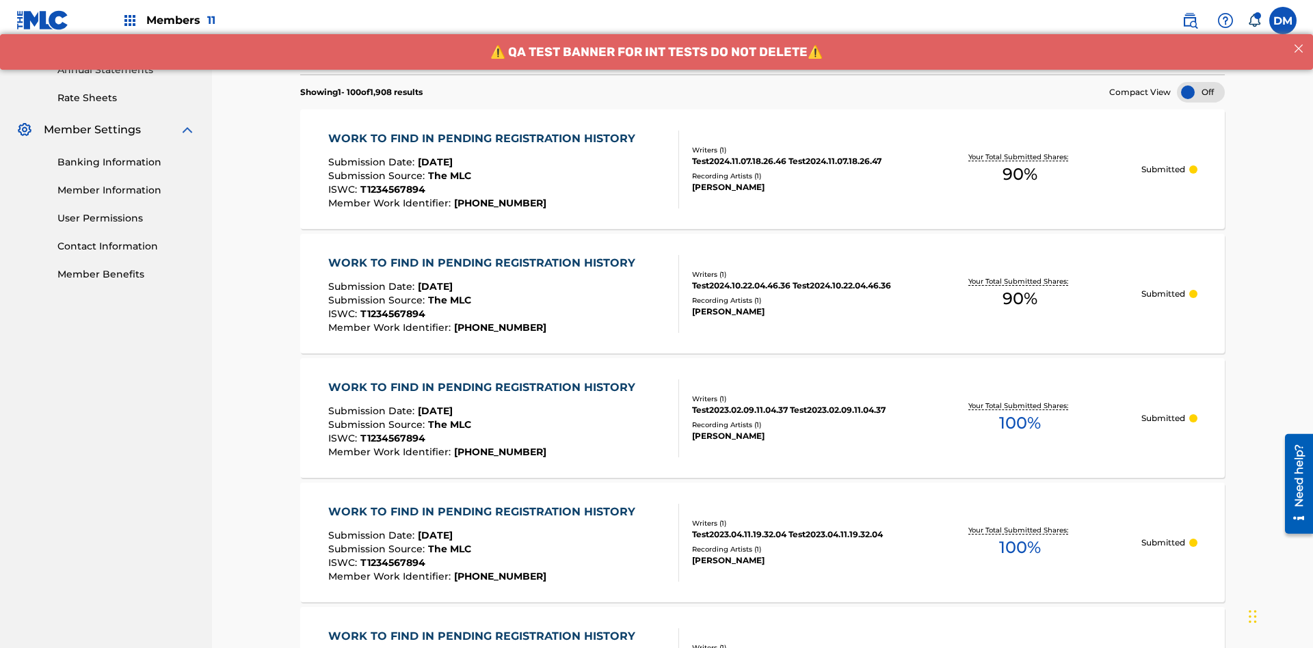
scroll to position [564, 0]
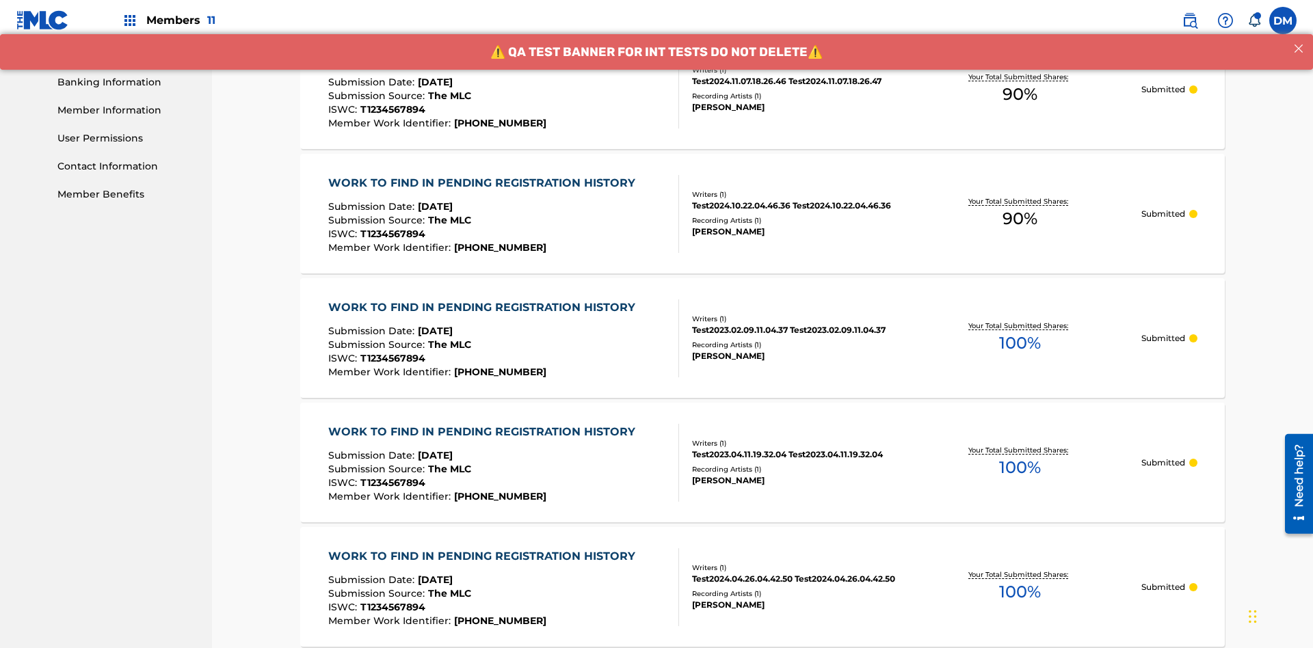
click at [1020, 94] on span "90 %" at bounding box center [1019, 94] width 35 height 25
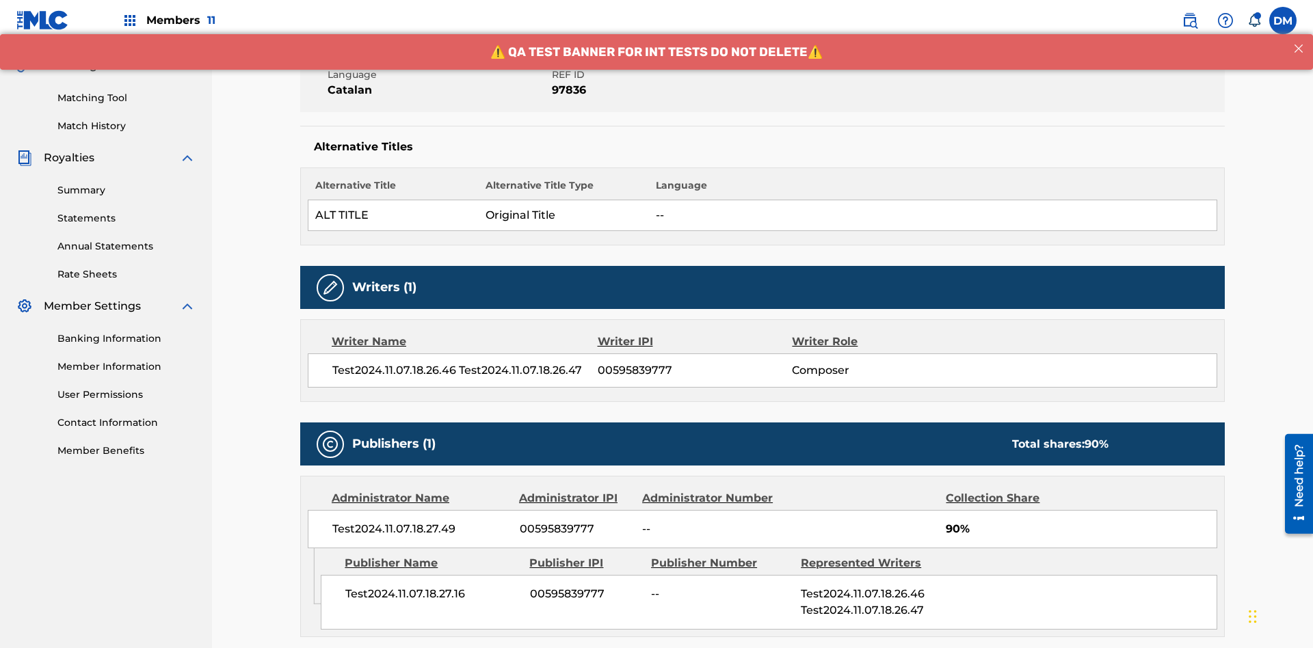
scroll to position [570, 0]
